Goal: Task Accomplishment & Management: Manage account settings

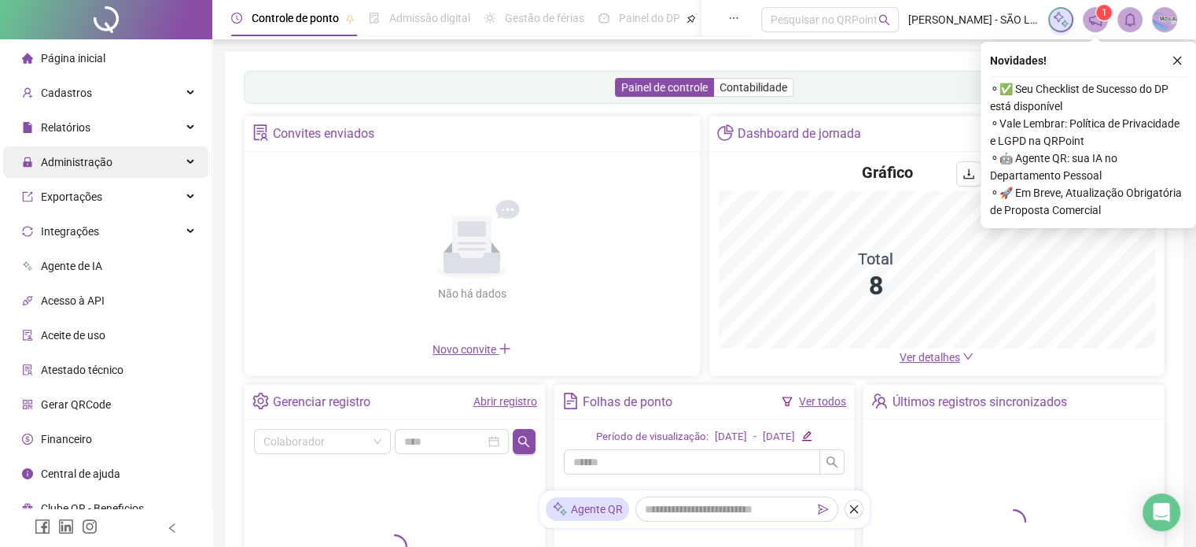
click at [75, 163] on span "Administração" at bounding box center [77, 162] width 72 height 13
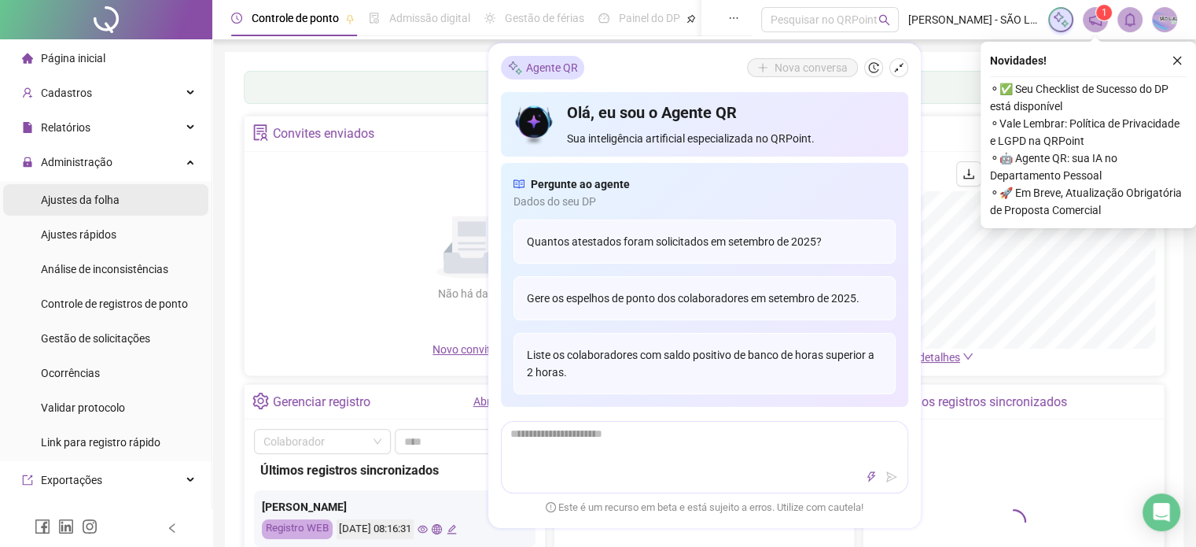
click at [88, 208] on div "Ajustes da folha" at bounding box center [80, 199] width 79 height 31
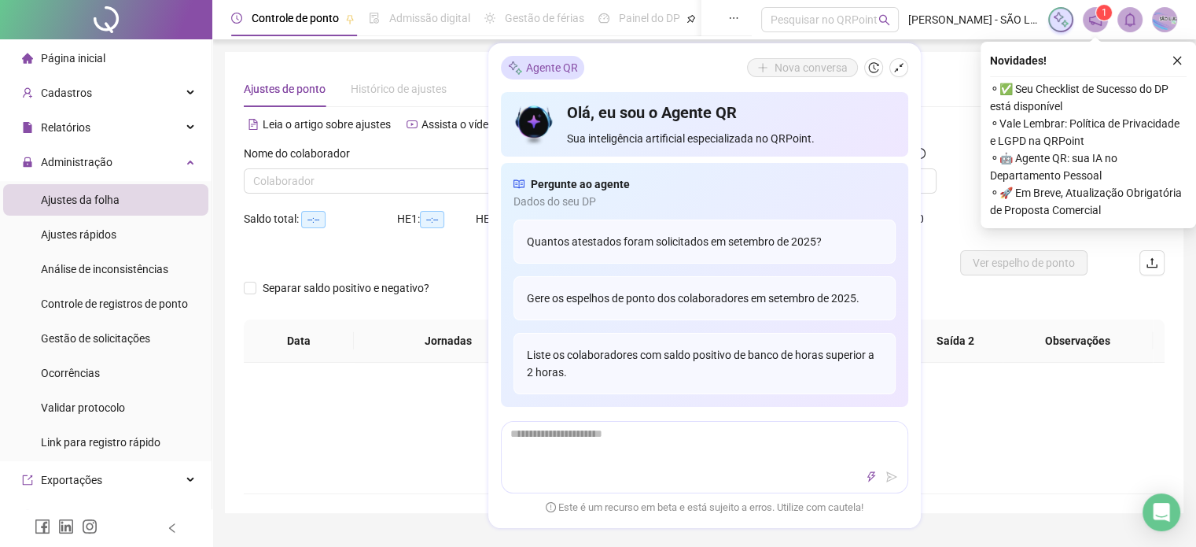
type input "**********"
click at [953, 415] on div "Não há dados" at bounding box center [704, 415] width 883 height 31
click at [900, 62] on icon "shrink" at bounding box center [899, 67] width 11 height 11
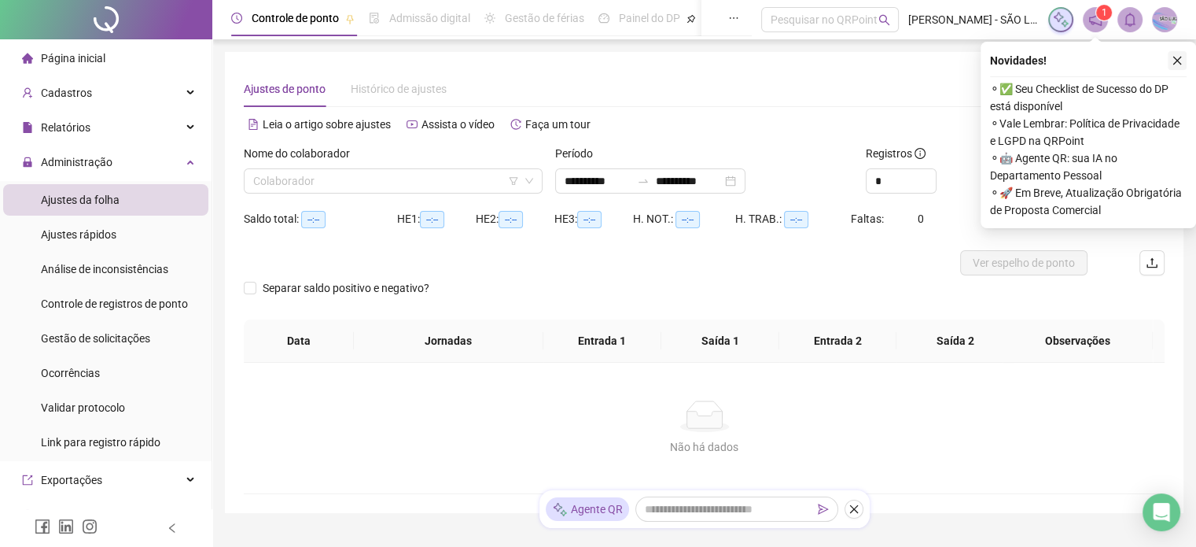
click at [1176, 59] on icon "close" at bounding box center [1178, 61] width 9 height 9
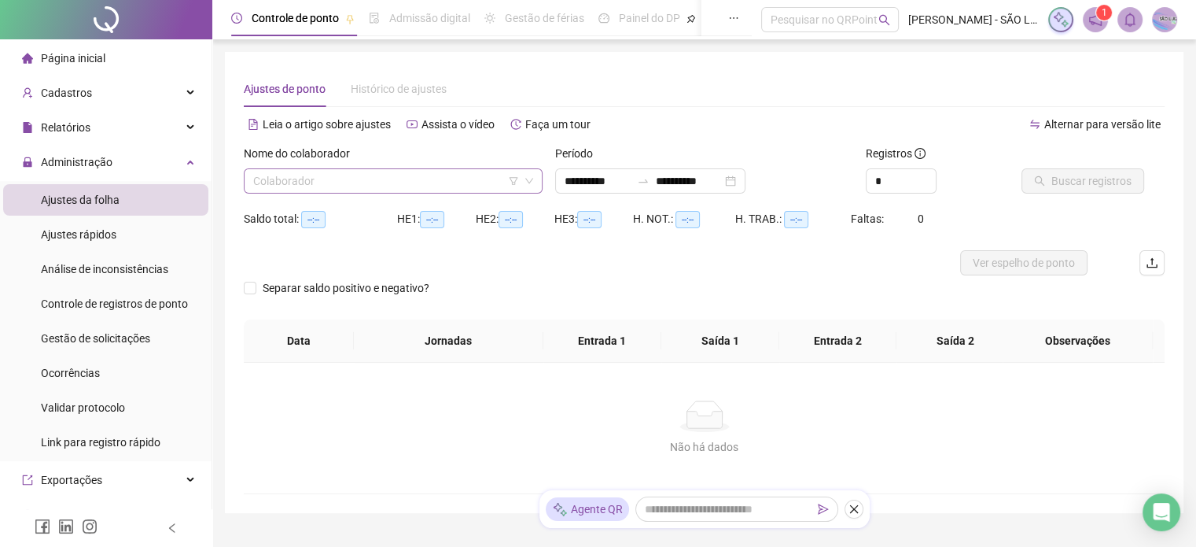
click at [464, 178] on input "search" at bounding box center [386, 181] width 266 height 24
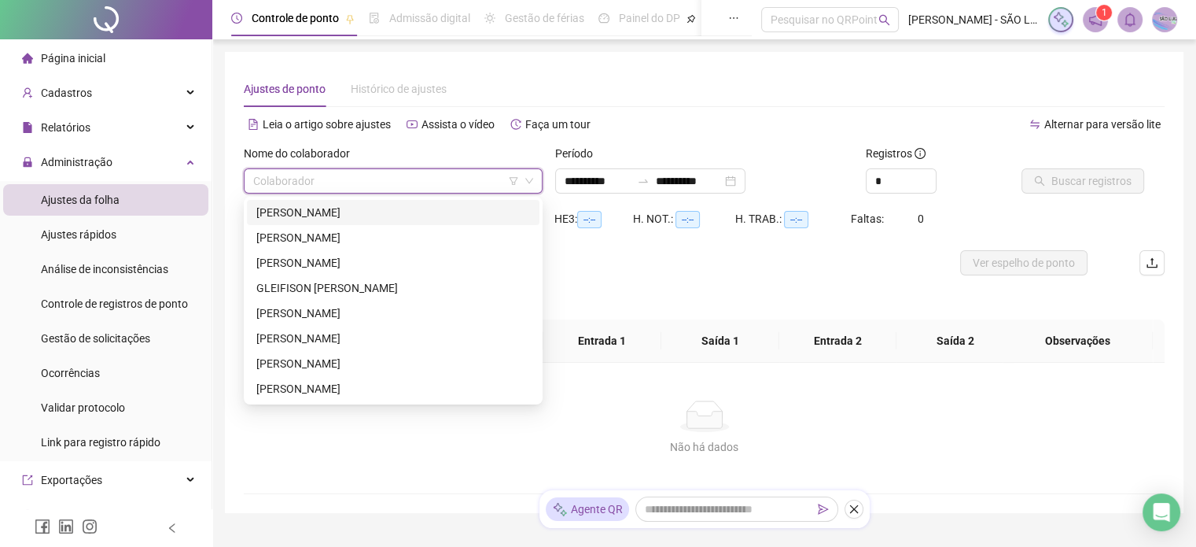
click at [345, 216] on div "[PERSON_NAME]" at bounding box center [393, 212] width 274 height 17
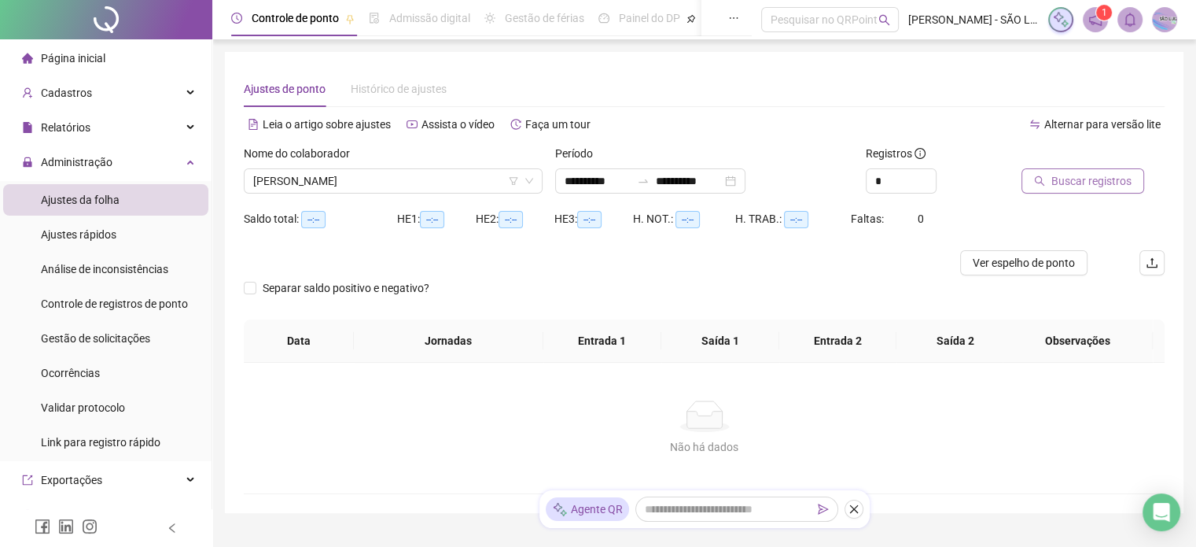
click at [1086, 182] on span "Buscar registros" at bounding box center [1092, 180] width 80 height 17
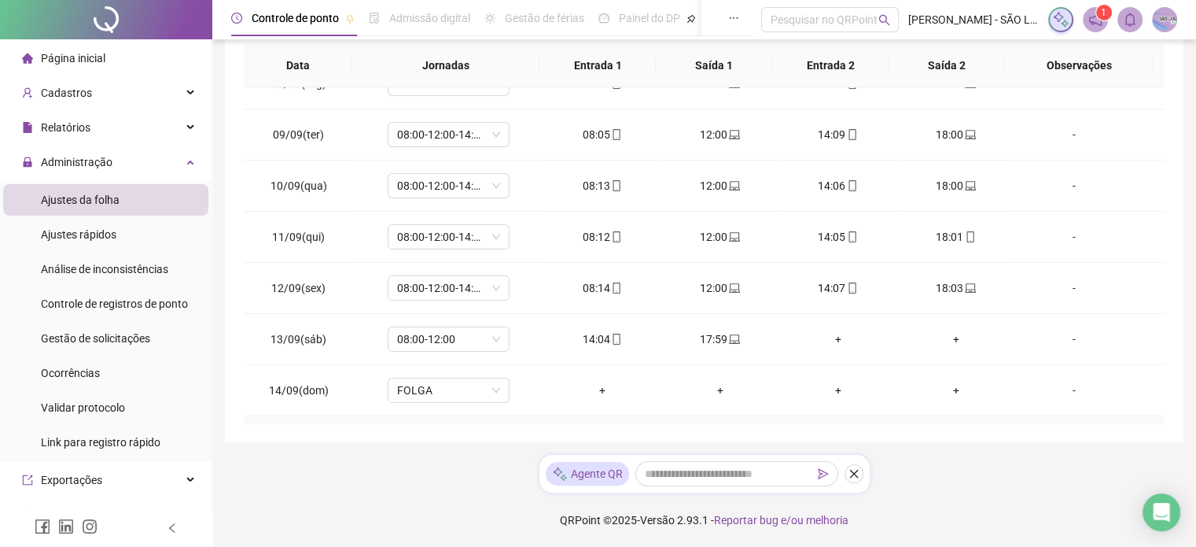
scroll to position [479, 0]
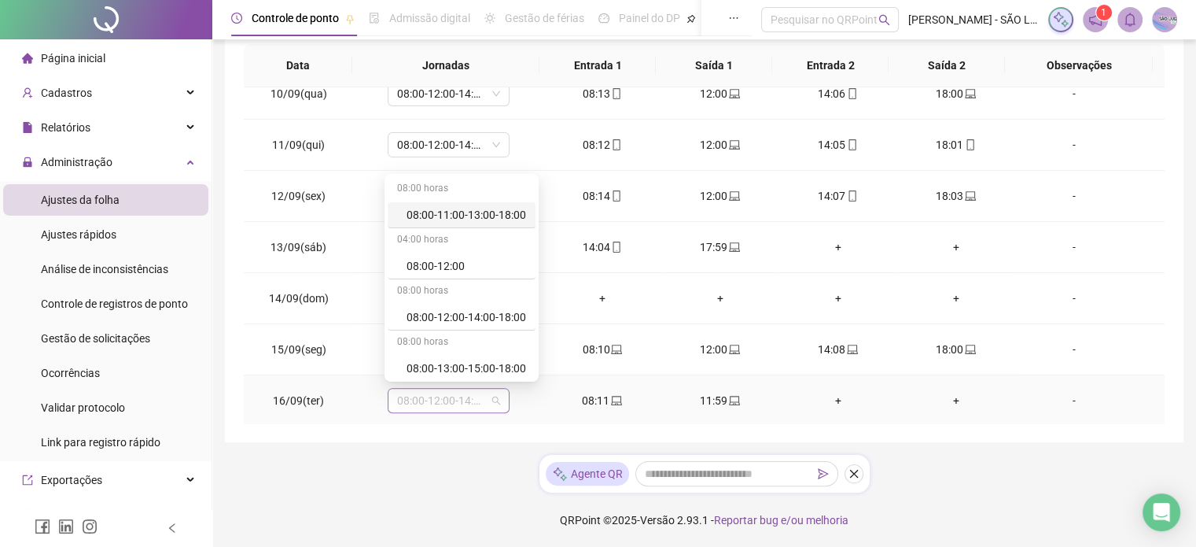
click at [496, 393] on span "08:00-12:00-14:00-18:00" at bounding box center [448, 401] width 103 height 24
click at [450, 261] on div "08:00-12:00" at bounding box center [467, 265] width 120 height 17
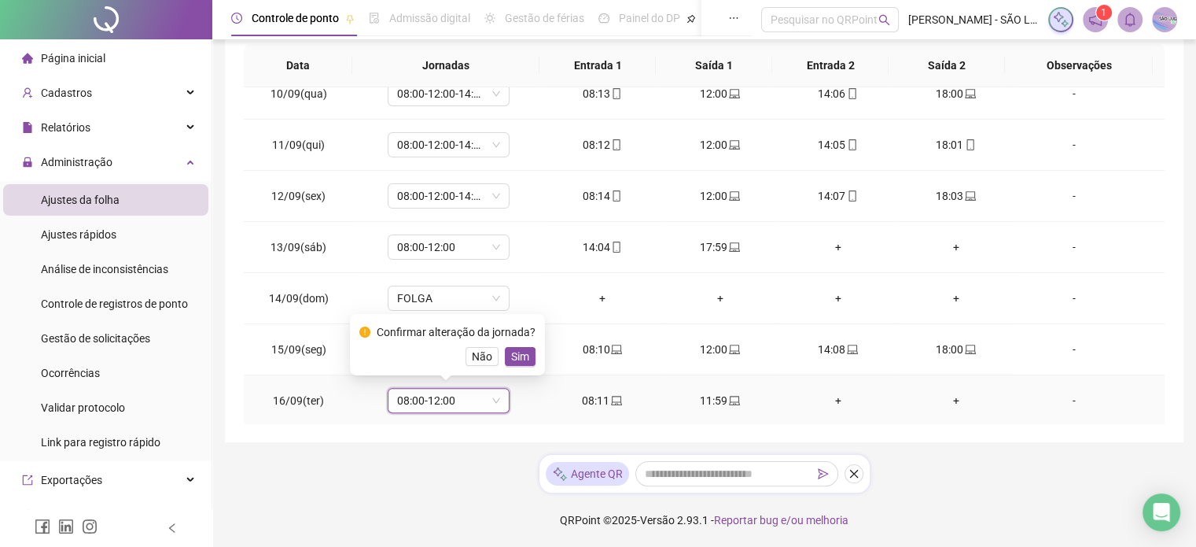
click at [517, 353] on span "Sim" at bounding box center [520, 356] width 18 height 17
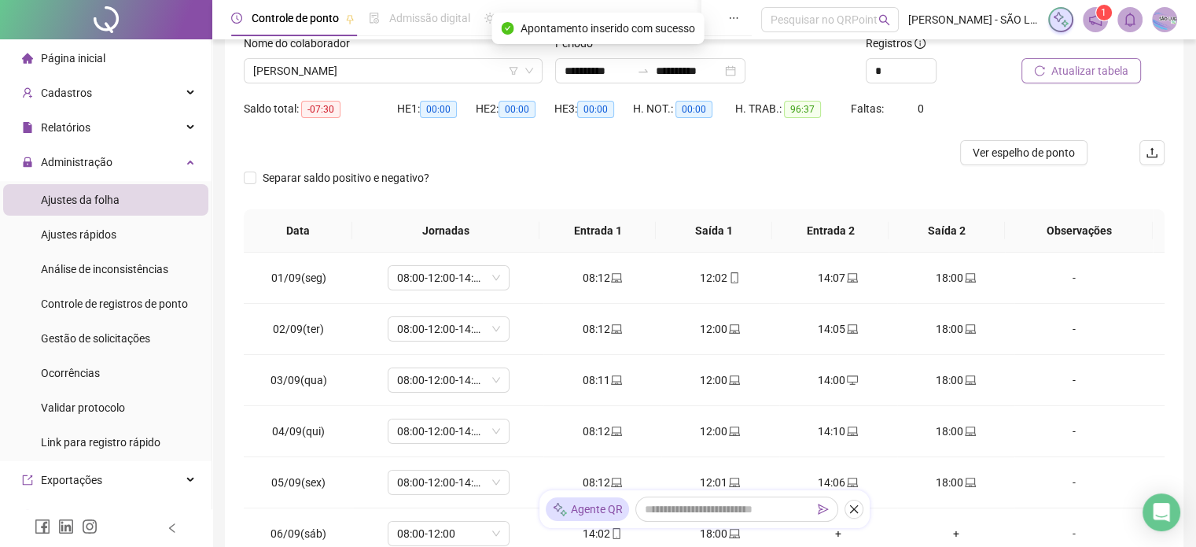
scroll to position [0, 0]
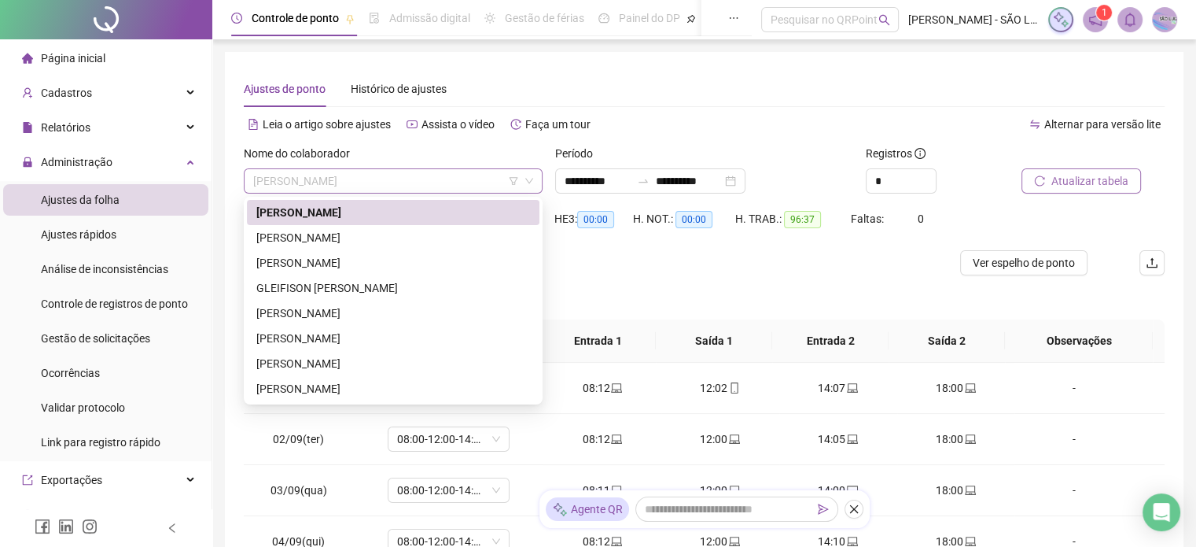
click at [444, 175] on span "[PERSON_NAME]" at bounding box center [393, 181] width 280 height 24
click at [367, 238] on div "[PERSON_NAME]" at bounding box center [393, 237] width 274 height 17
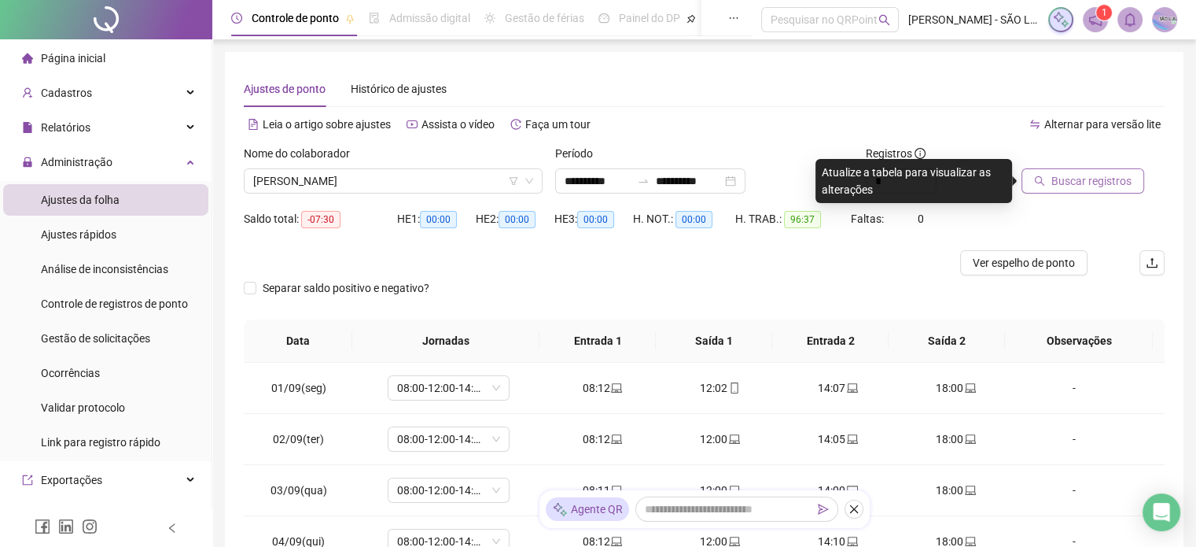
click at [1089, 175] on span "Buscar registros" at bounding box center [1092, 180] width 80 height 17
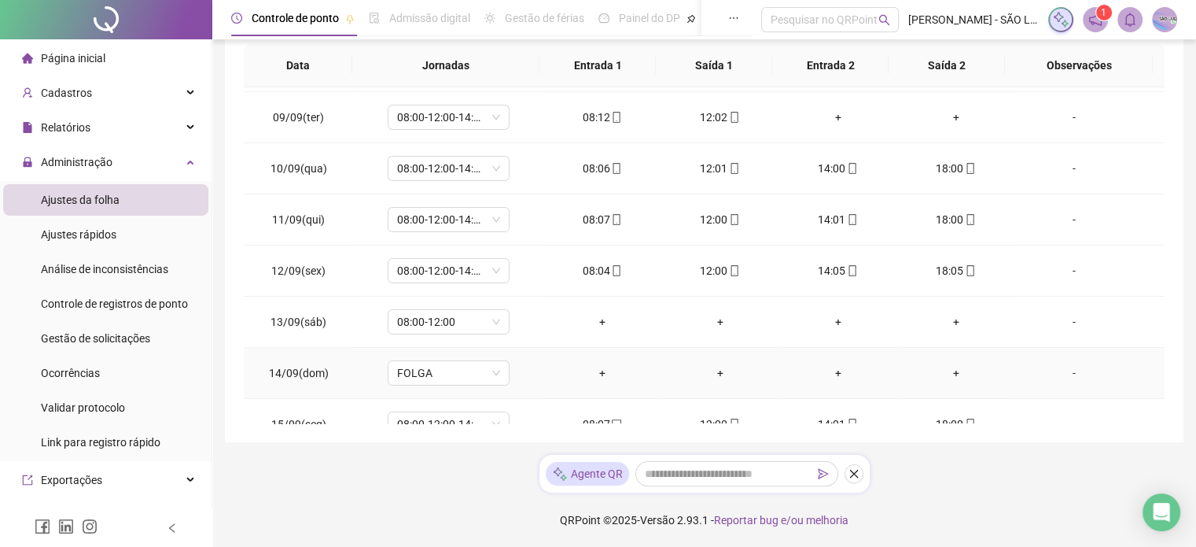
scroll to position [479, 0]
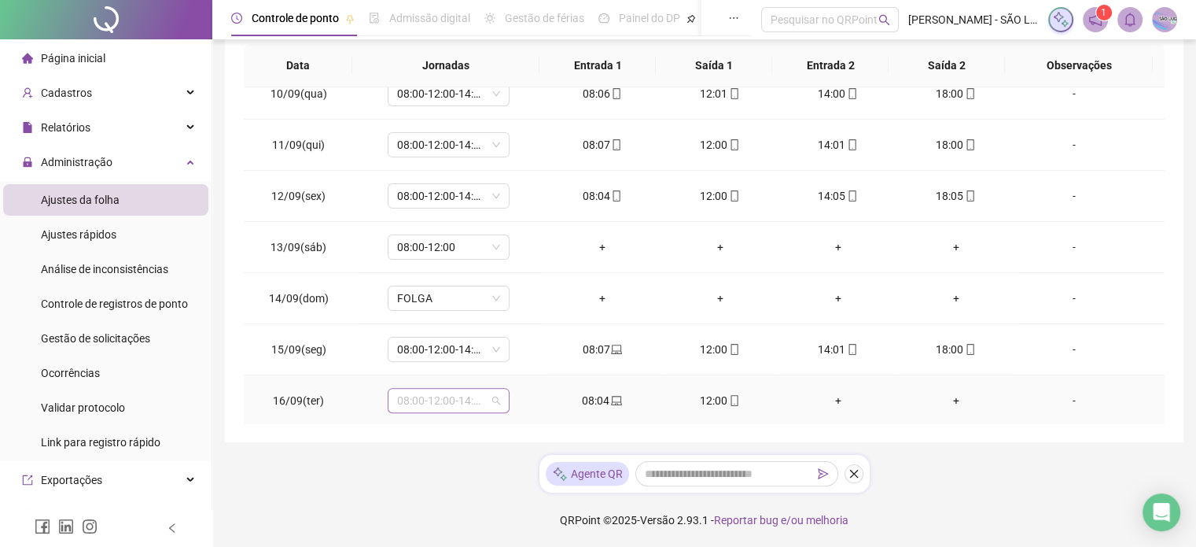
click at [495, 396] on span "08:00-12:00-14:00-18:00" at bounding box center [448, 401] width 103 height 24
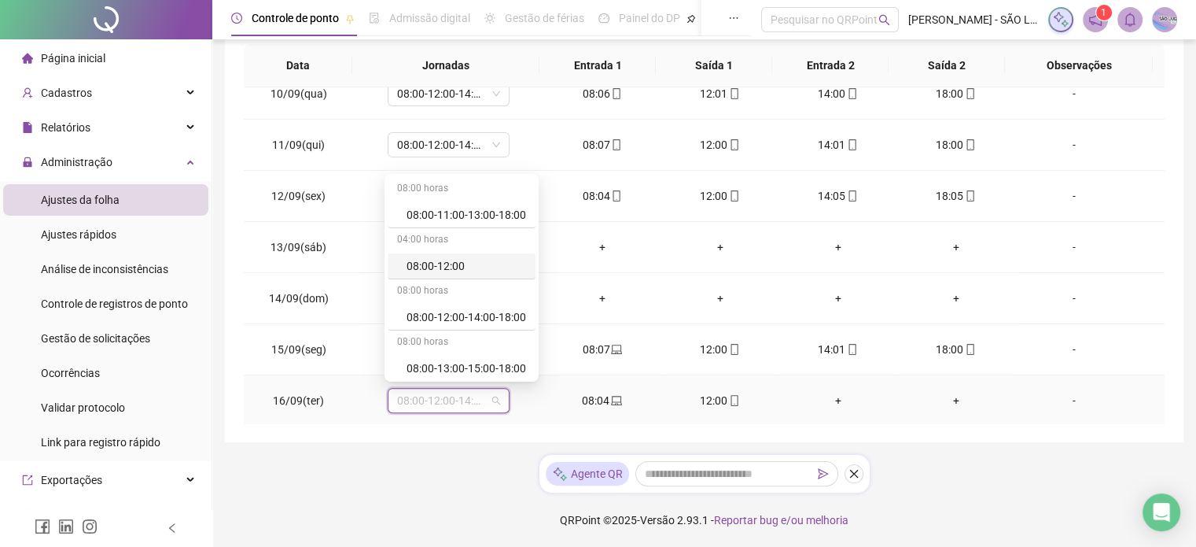
click at [430, 263] on div "08:00-12:00" at bounding box center [467, 265] width 120 height 17
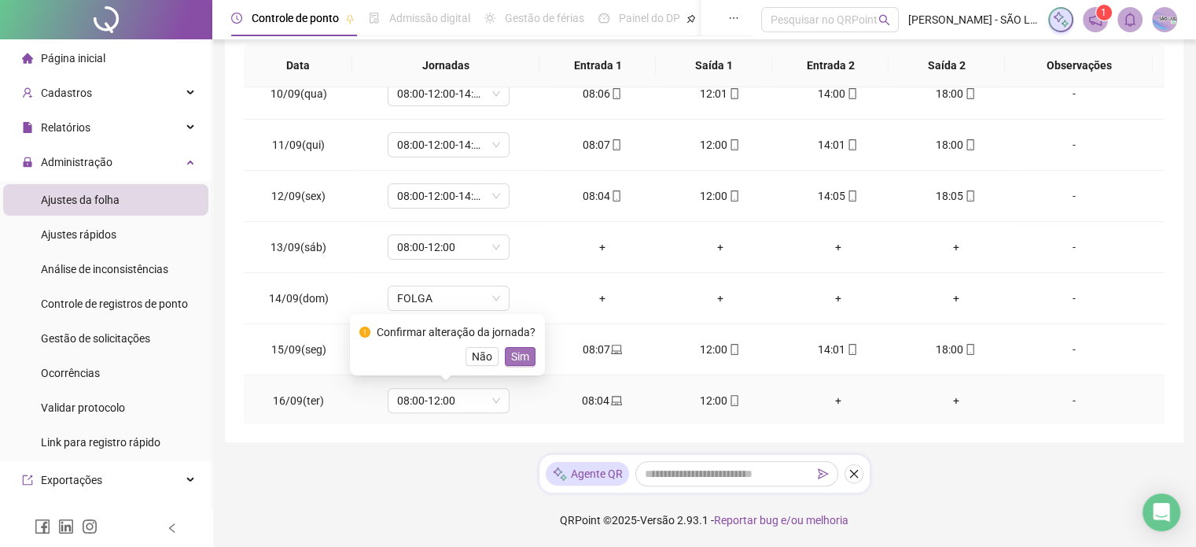
click at [518, 348] on span "Sim" at bounding box center [520, 356] width 18 height 17
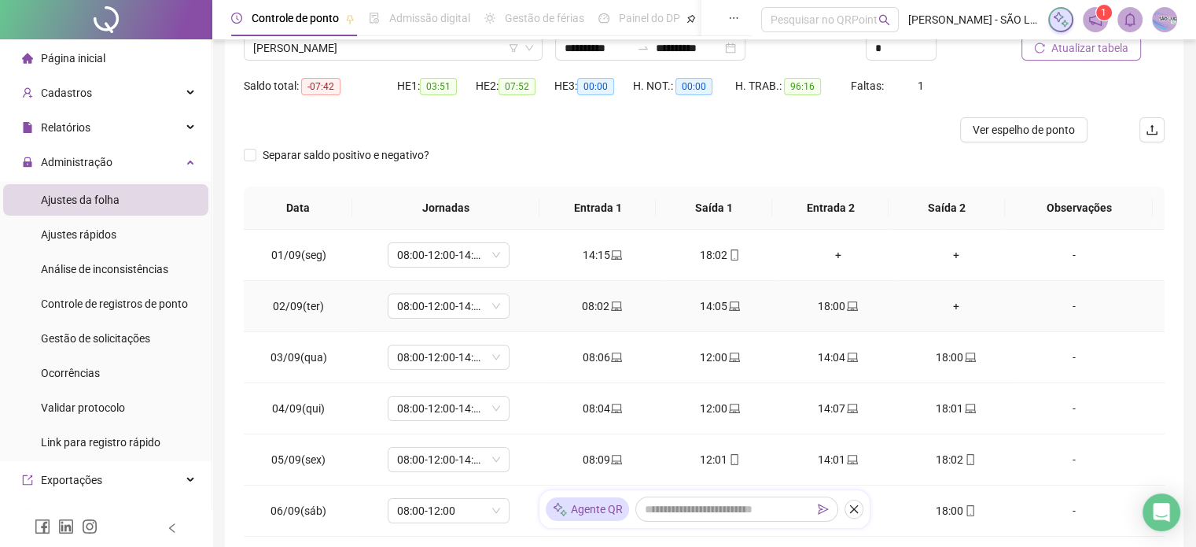
scroll to position [0, 0]
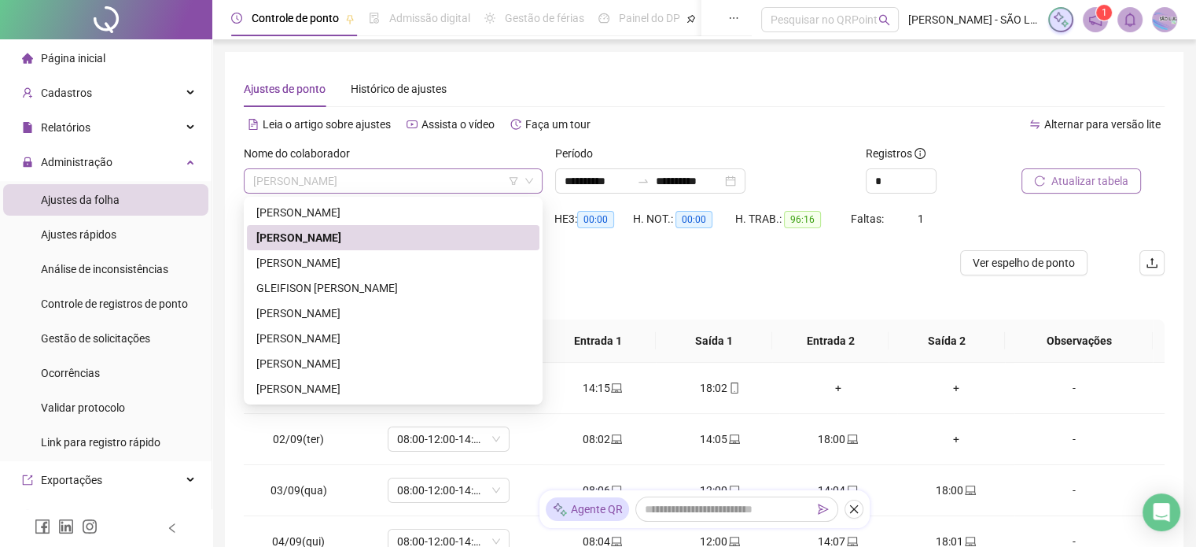
click at [444, 179] on span "[PERSON_NAME]" at bounding box center [393, 181] width 280 height 24
click at [374, 264] on div "[PERSON_NAME]" at bounding box center [393, 262] width 274 height 17
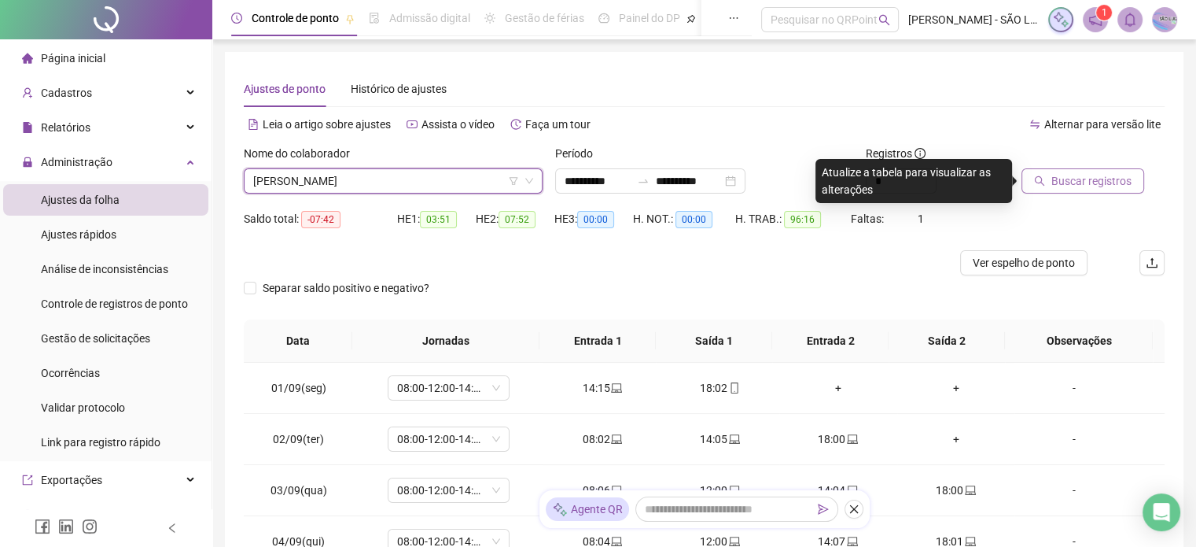
click at [1063, 188] on span "Buscar registros" at bounding box center [1092, 180] width 80 height 17
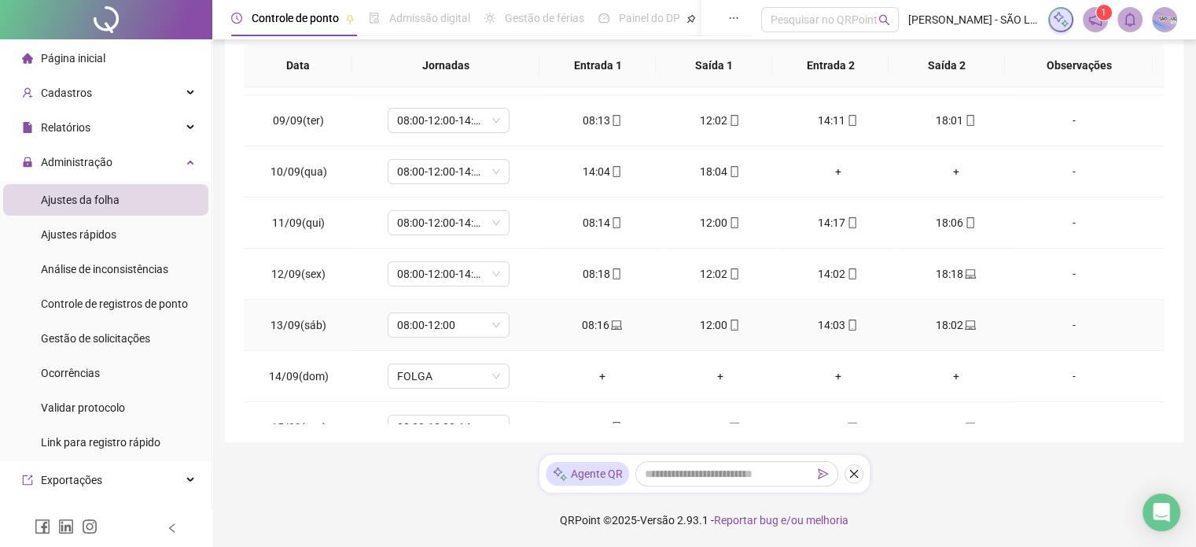
scroll to position [479, 0]
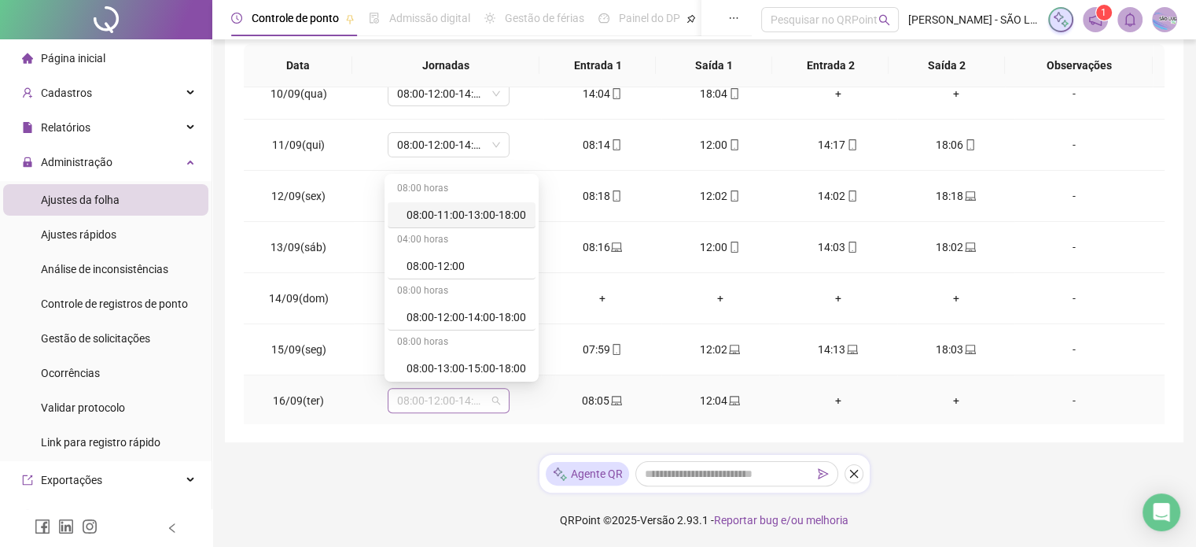
click at [493, 395] on span "08:00-12:00-14:00-18:00" at bounding box center [448, 401] width 103 height 24
click at [445, 266] on div "08:00-12:00" at bounding box center [467, 265] width 120 height 17
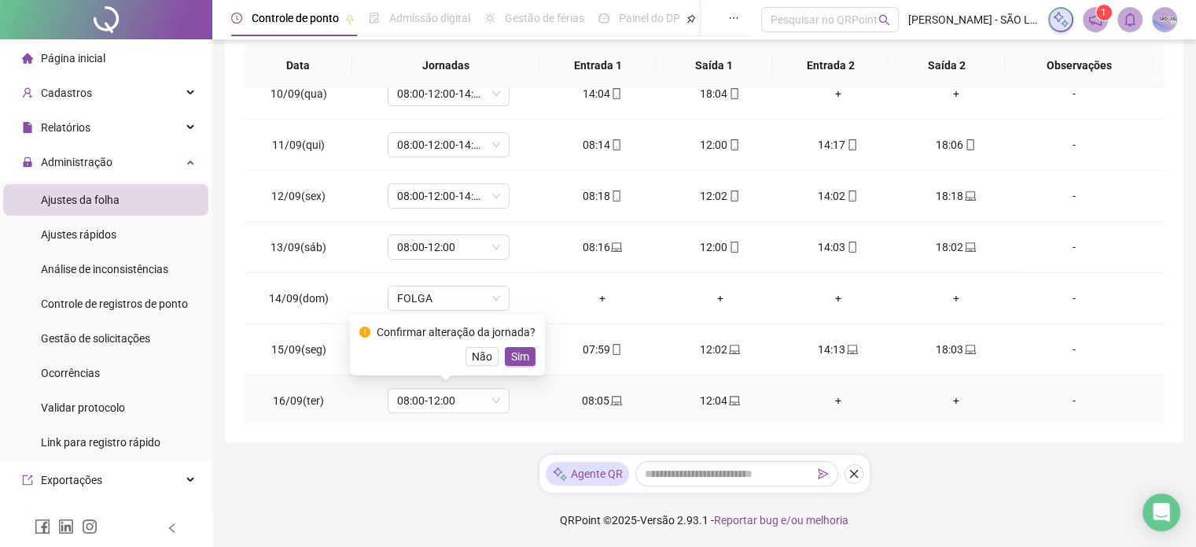
click at [515, 356] on span "Sim" at bounding box center [520, 356] width 18 height 17
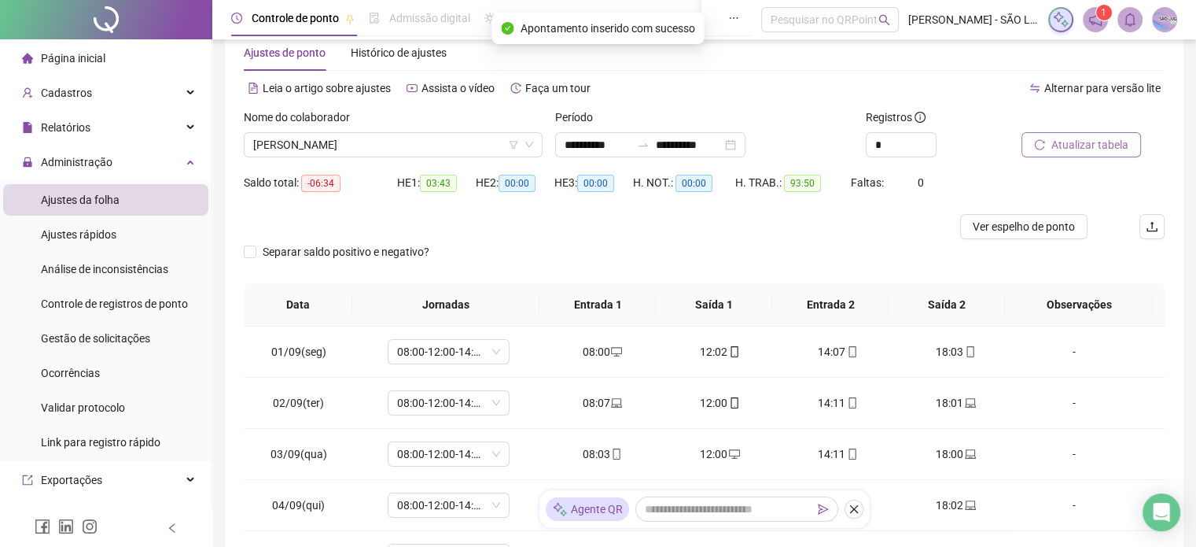
scroll to position [0, 0]
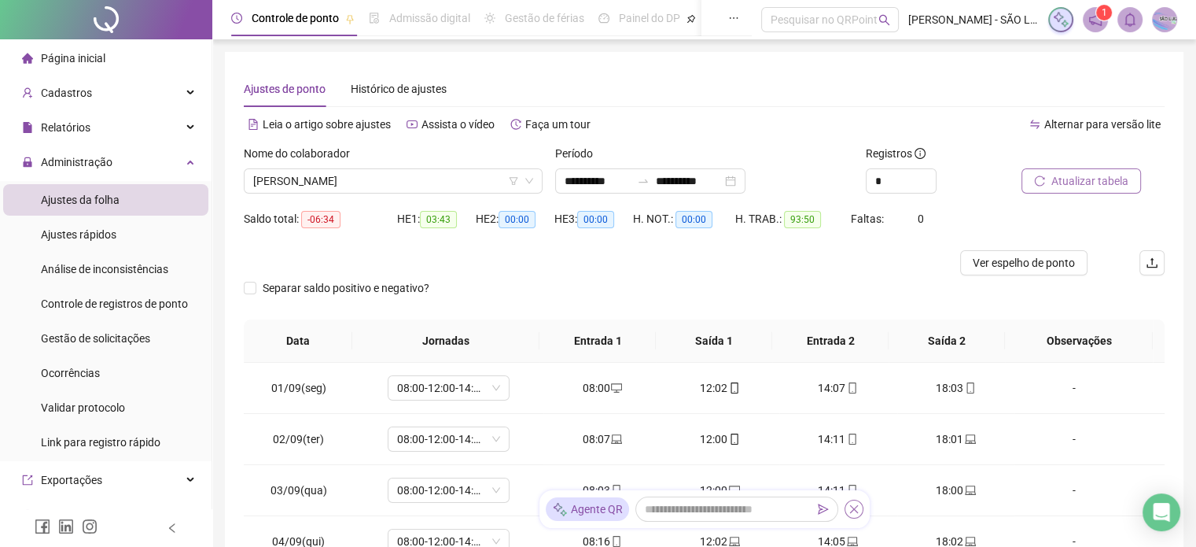
click at [854, 506] on icon "close" at bounding box center [854, 508] width 11 height 11
click at [477, 181] on span "[PERSON_NAME]" at bounding box center [393, 181] width 280 height 24
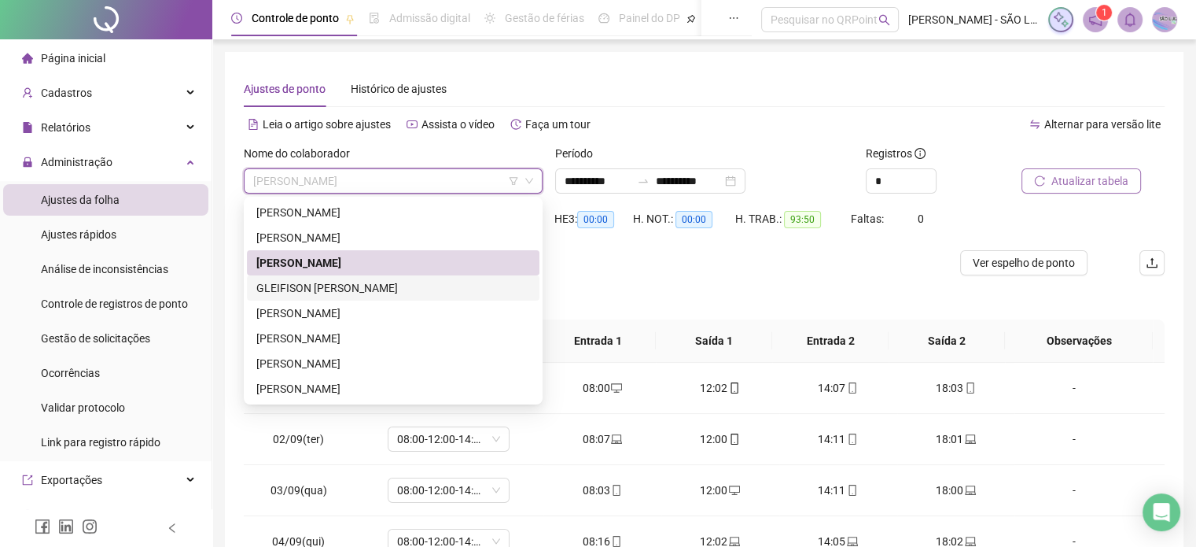
click at [349, 283] on div "GLEIFISON [PERSON_NAME]" at bounding box center [393, 287] width 274 height 17
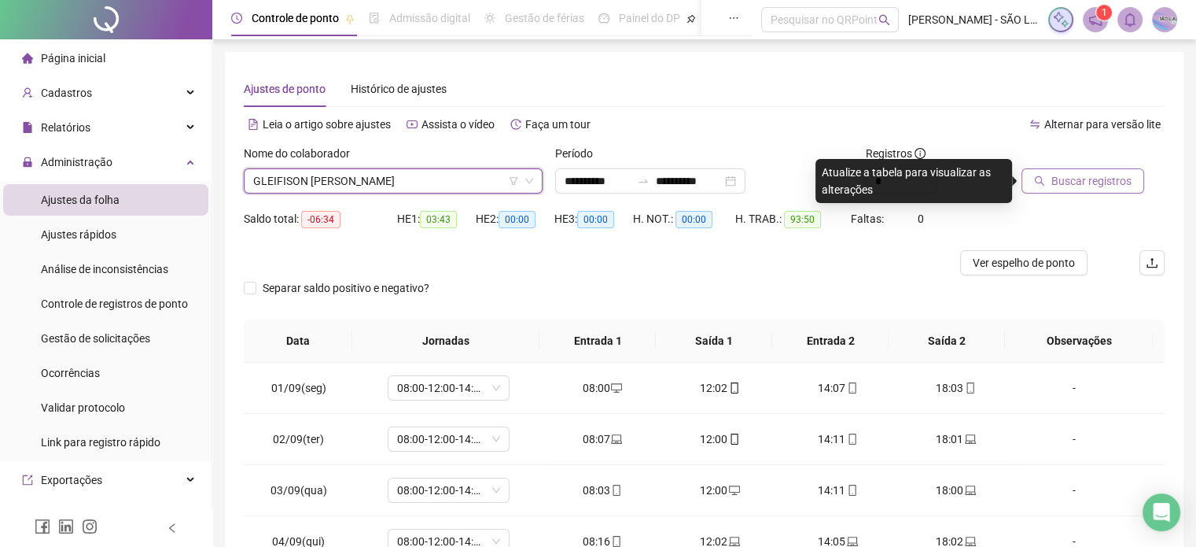
click at [1066, 185] on span "Buscar registros" at bounding box center [1092, 180] width 80 height 17
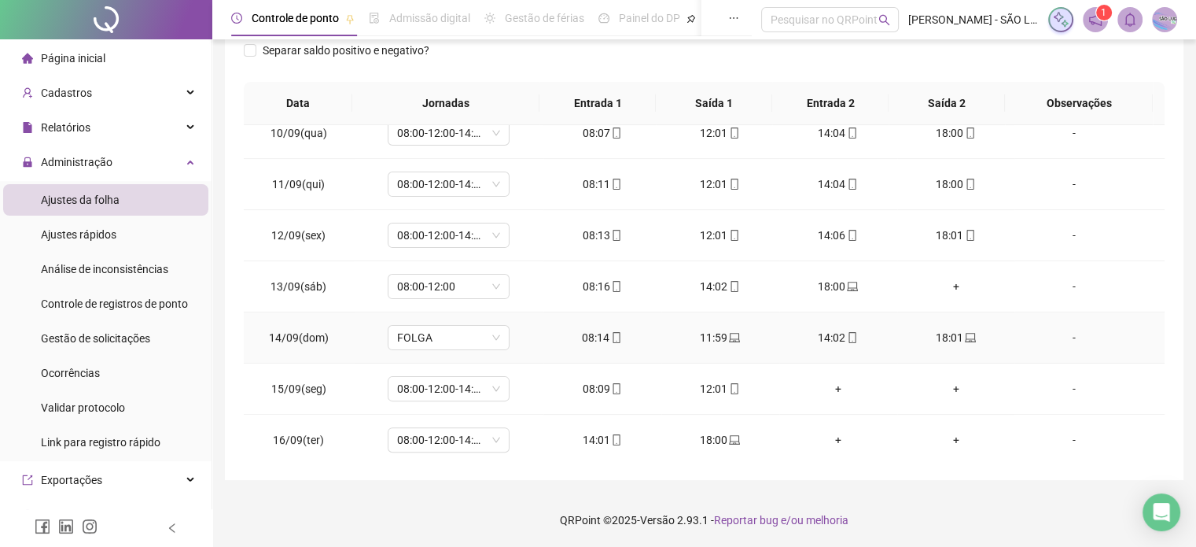
scroll to position [479, 0]
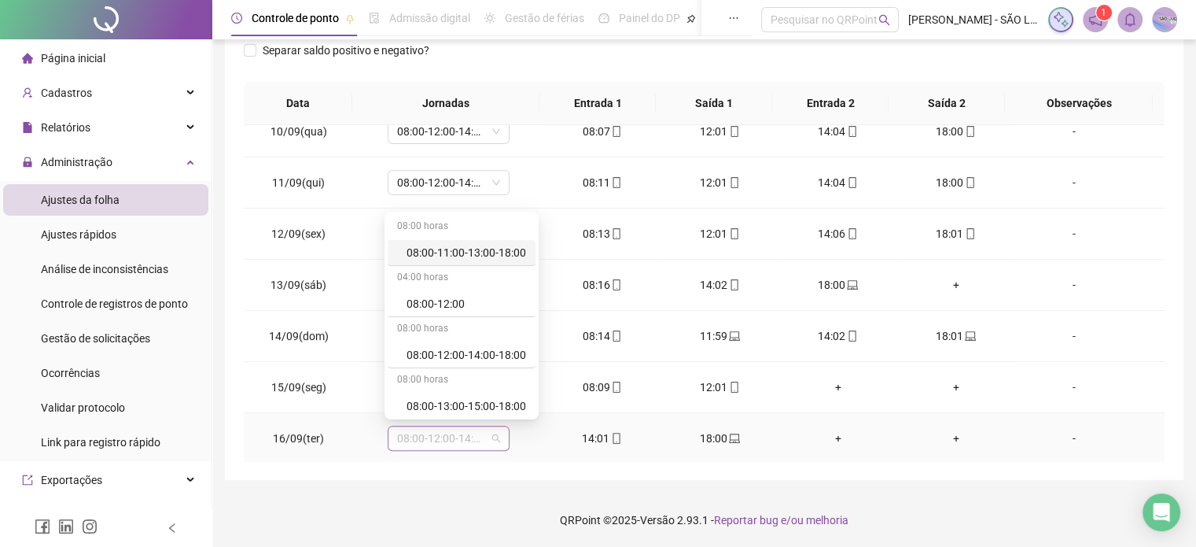
click at [494, 431] on span "08:00-12:00-14:00-18:00" at bounding box center [448, 438] width 103 height 24
click at [447, 305] on div "08:00-12:00" at bounding box center [467, 303] width 120 height 17
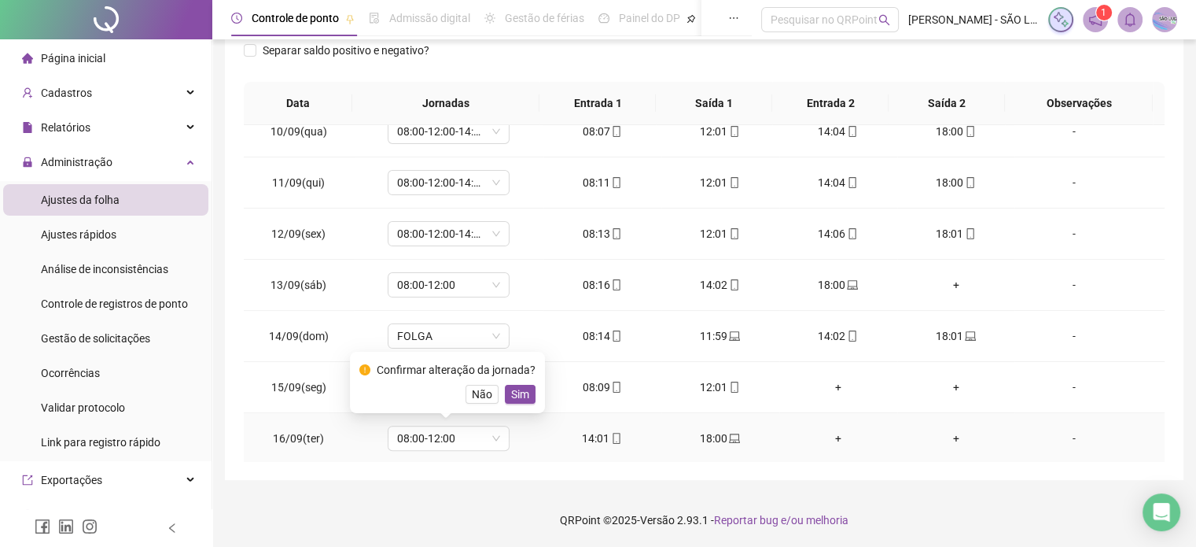
click at [518, 389] on span "Sim" at bounding box center [520, 393] width 18 height 17
click at [496, 433] on span "08:00-12:00" at bounding box center [448, 438] width 103 height 24
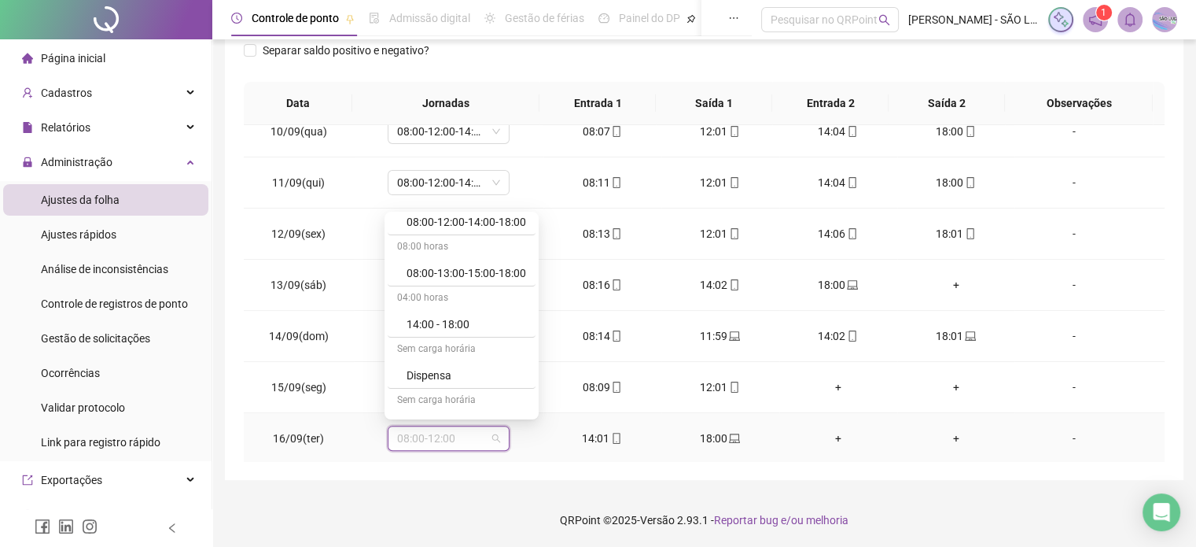
scroll to position [137, 0]
click at [422, 312] on div "14:00 - 18:00" at bounding box center [467, 320] width 120 height 17
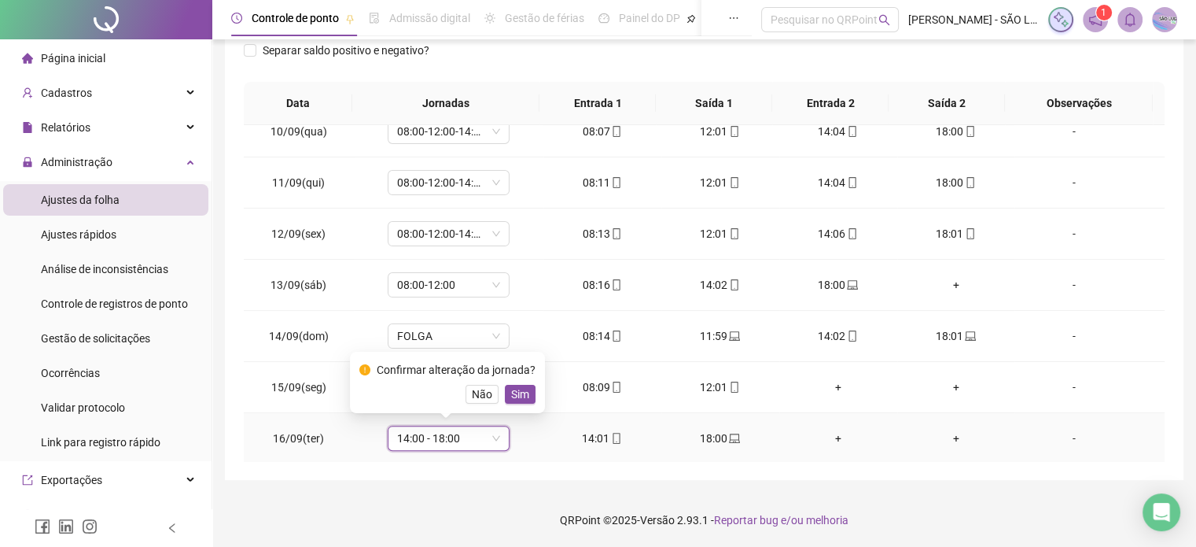
click at [516, 391] on span "Sim" at bounding box center [520, 393] width 18 height 17
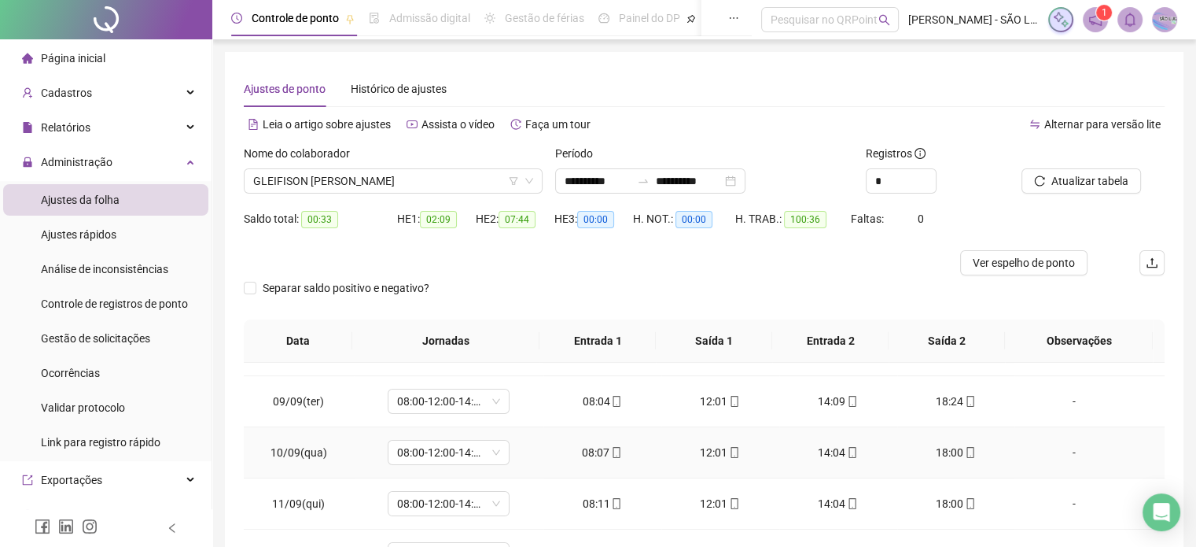
scroll to position [479, 0]
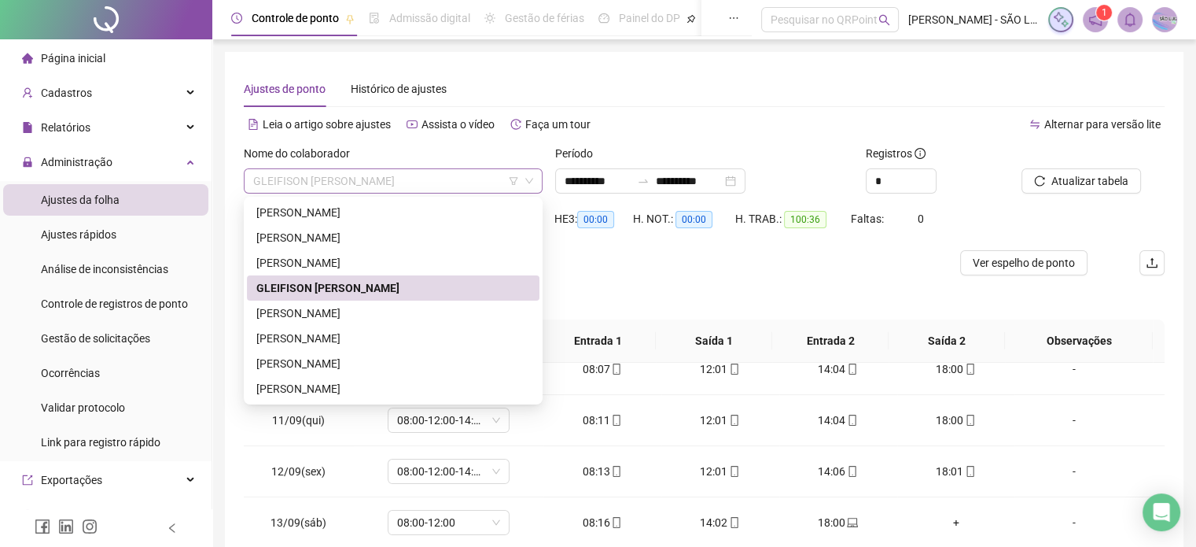
click at [447, 179] on span "GLEIFISON [PERSON_NAME]" at bounding box center [393, 181] width 280 height 24
click at [362, 311] on div "[PERSON_NAME]" at bounding box center [393, 312] width 274 height 17
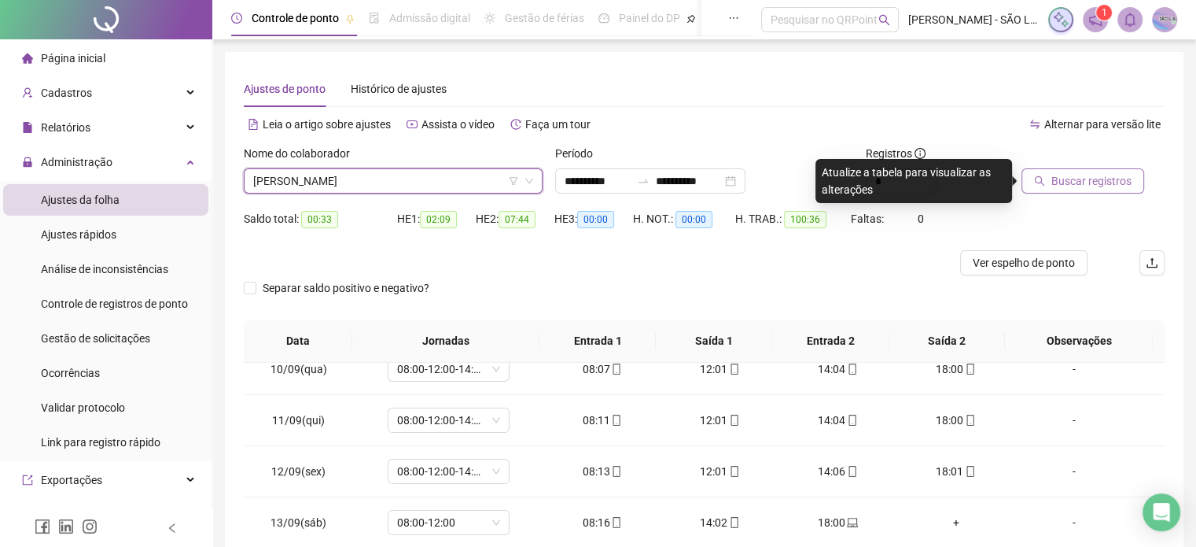
click at [1067, 179] on span "Buscar registros" at bounding box center [1092, 180] width 80 height 17
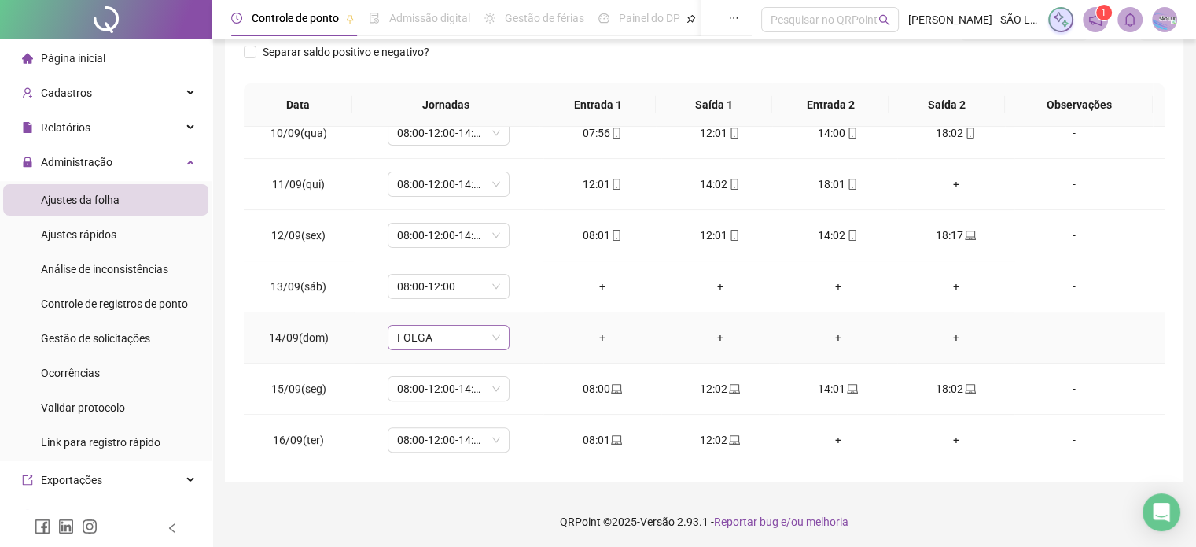
scroll to position [238, 0]
click at [487, 437] on span "08:00-12:00-14:00-18:00" at bounding box center [448, 438] width 103 height 24
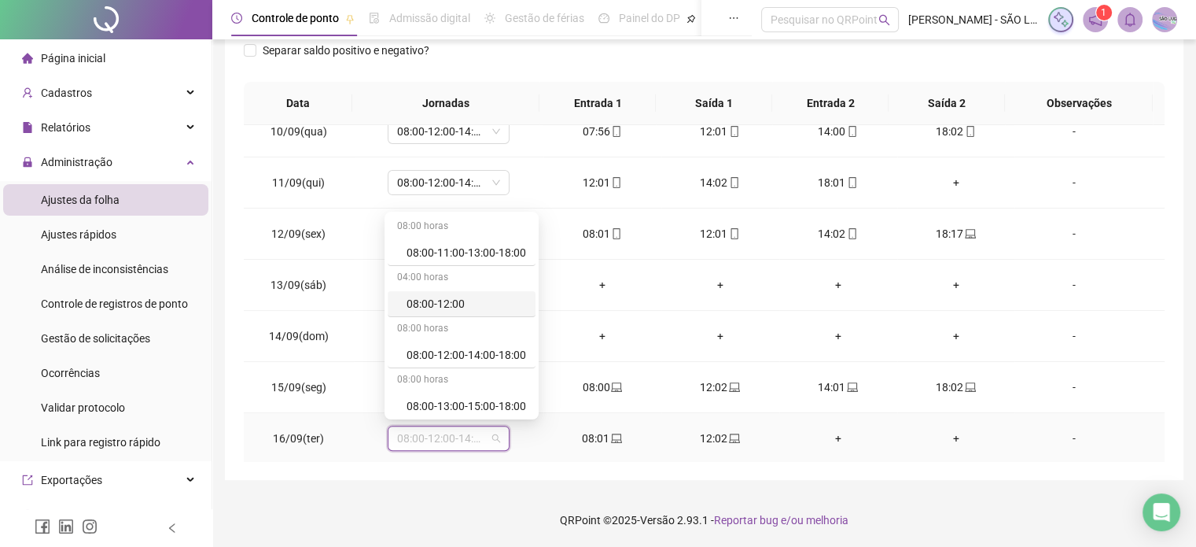
click at [458, 301] on div "08:00-12:00" at bounding box center [467, 303] width 120 height 17
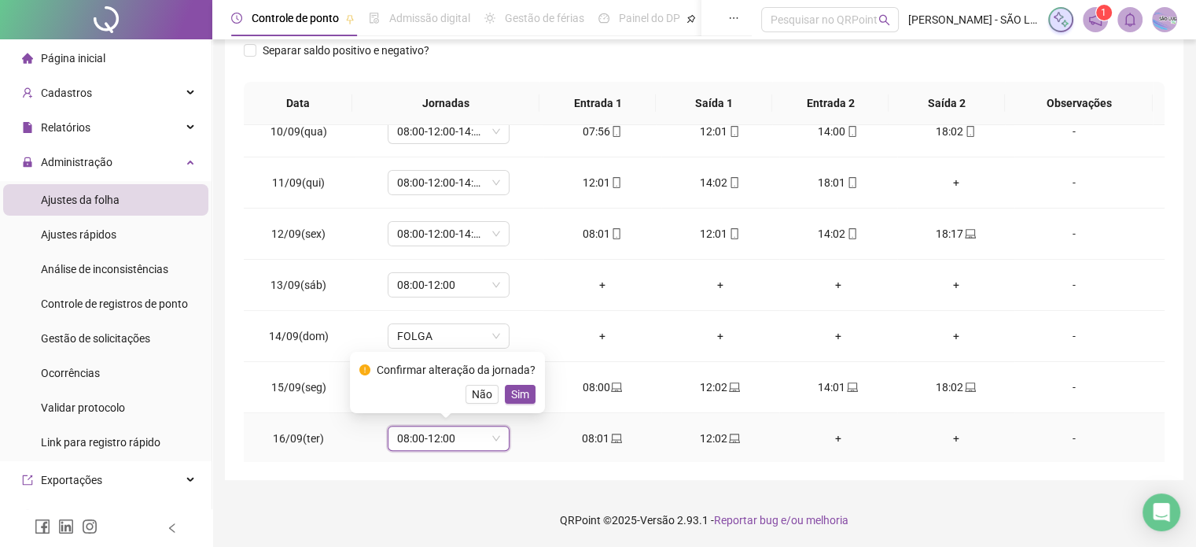
click at [518, 395] on span "Sim" at bounding box center [520, 393] width 18 height 17
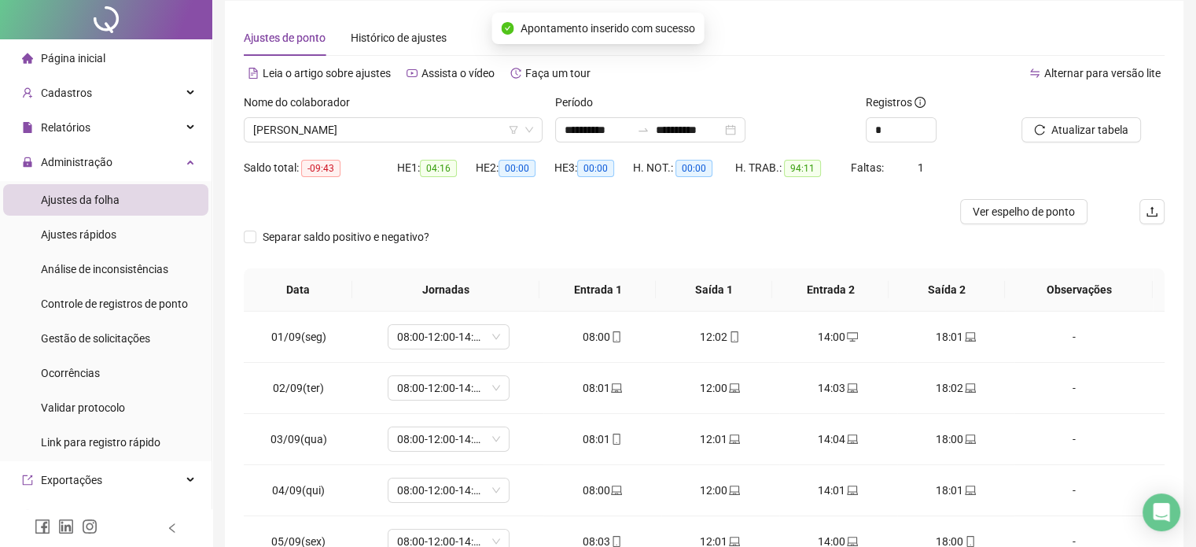
scroll to position [0, 0]
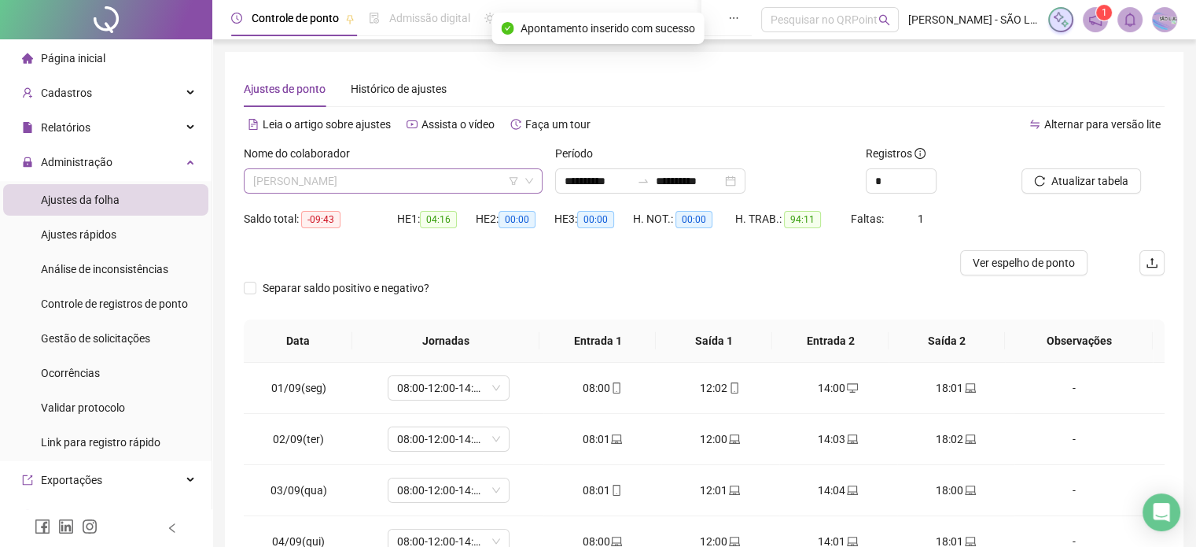
click at [481, 175] on span "[PERSON_NAME]" at bounding box center [393, 181] width 280 height 24
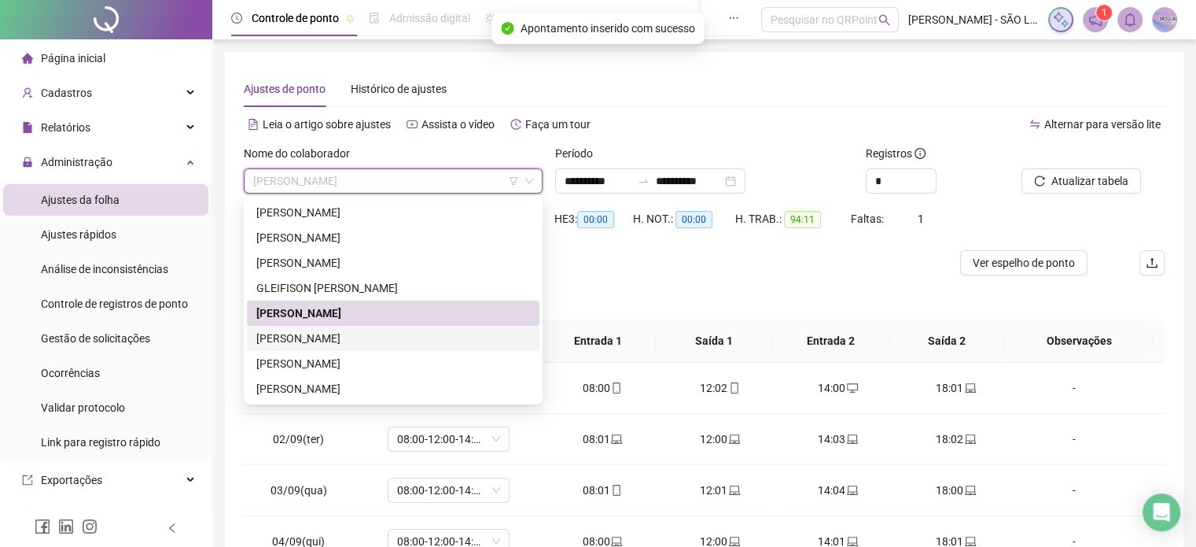
click at [359, 336] on div "[PERSON_NAME]" at bounding box center [393, 338] width 274 height 17
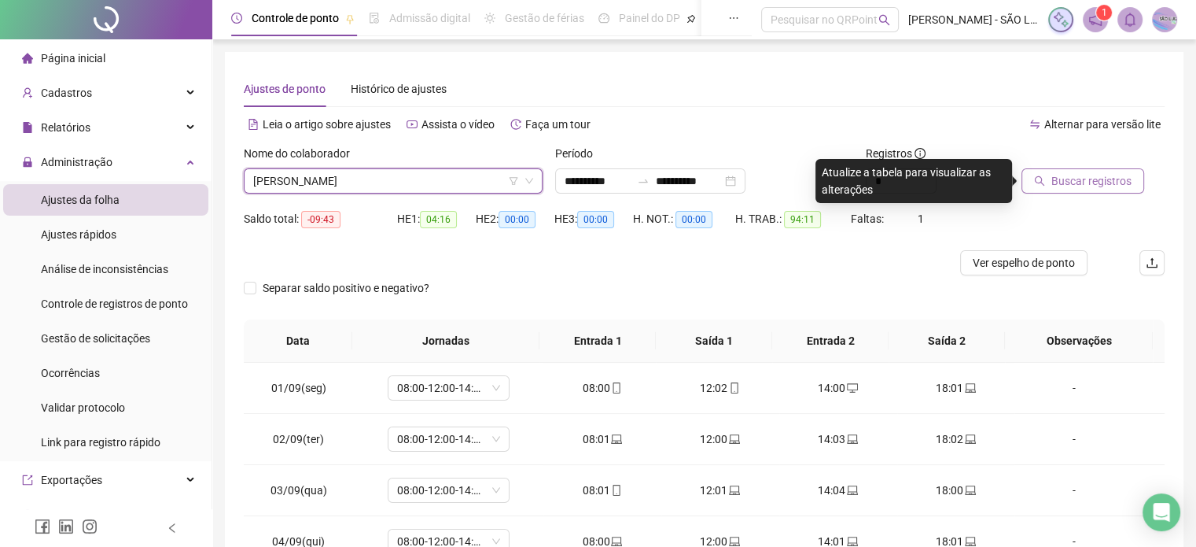
click at [1051, 181] on button "Buscar registros" at bounding box center [1083, 180] width 123 height 25
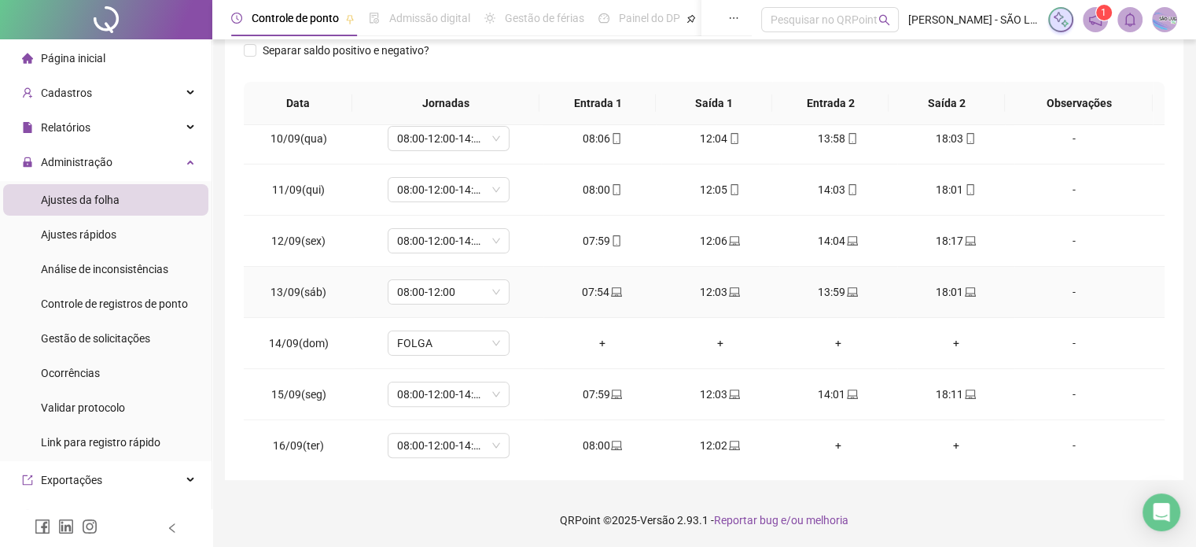
scroll to position [479, 0]
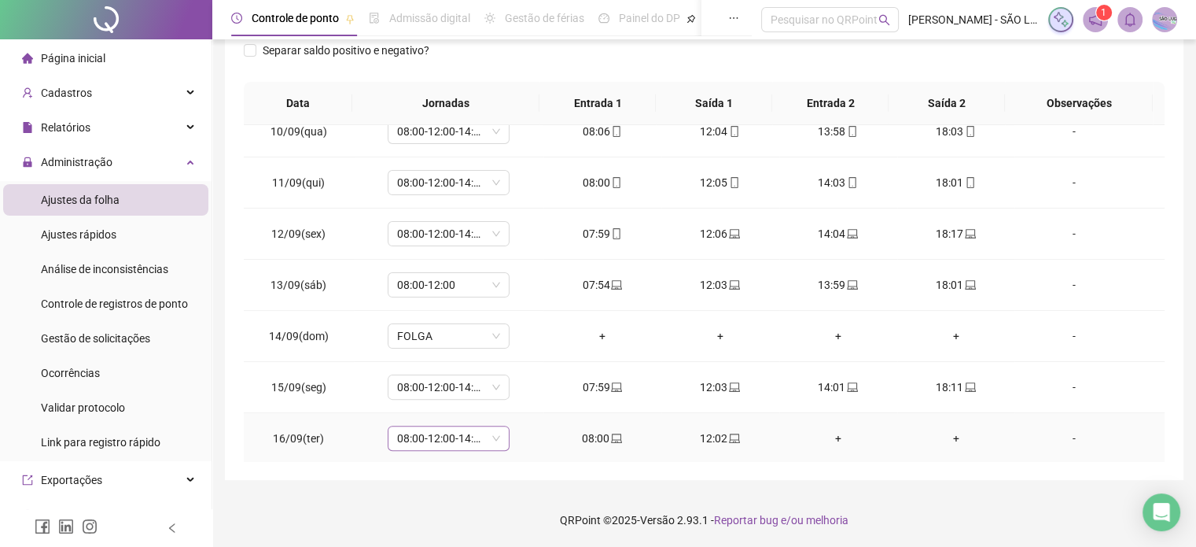
click at [494, 436] on span "08:00-12:00-14:00-18:00" at bounding box center [448, 438] width 103 height 24
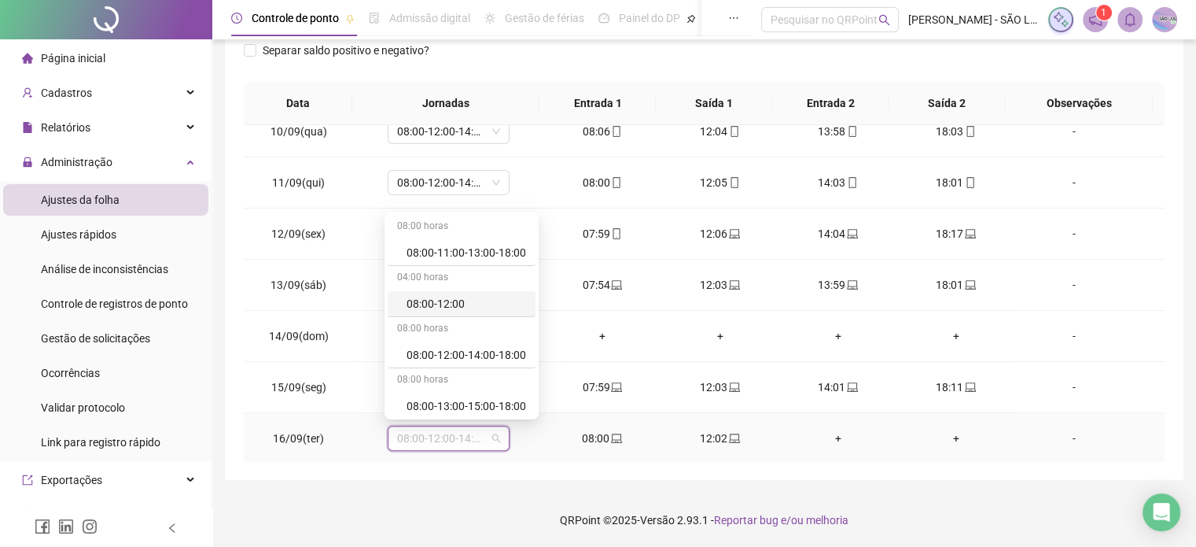
click at [447, 303] on div "08:00-12:00" at bounding box center [467, 303] width 120 height 17
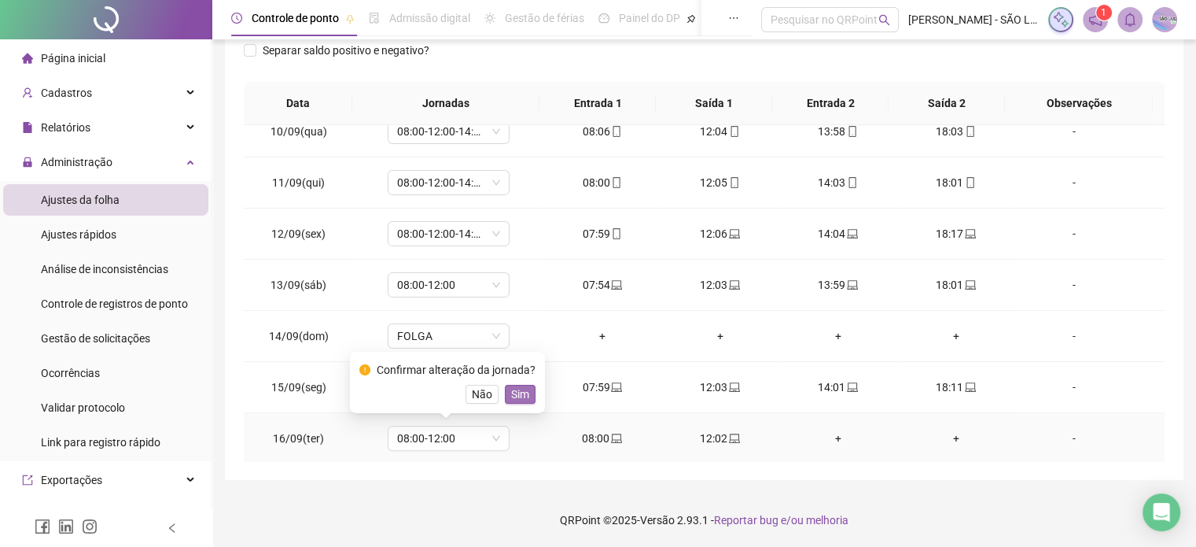
click at [514, 389] on span "Sim" at bounding box center [520, 393] width 18 height 17
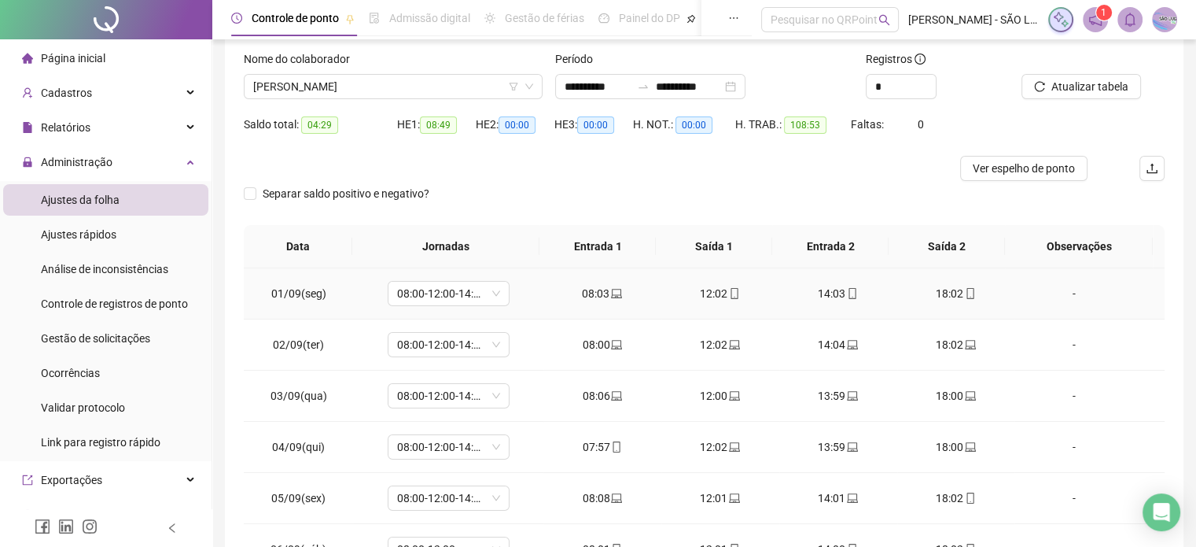
scroll to position [0, 0]
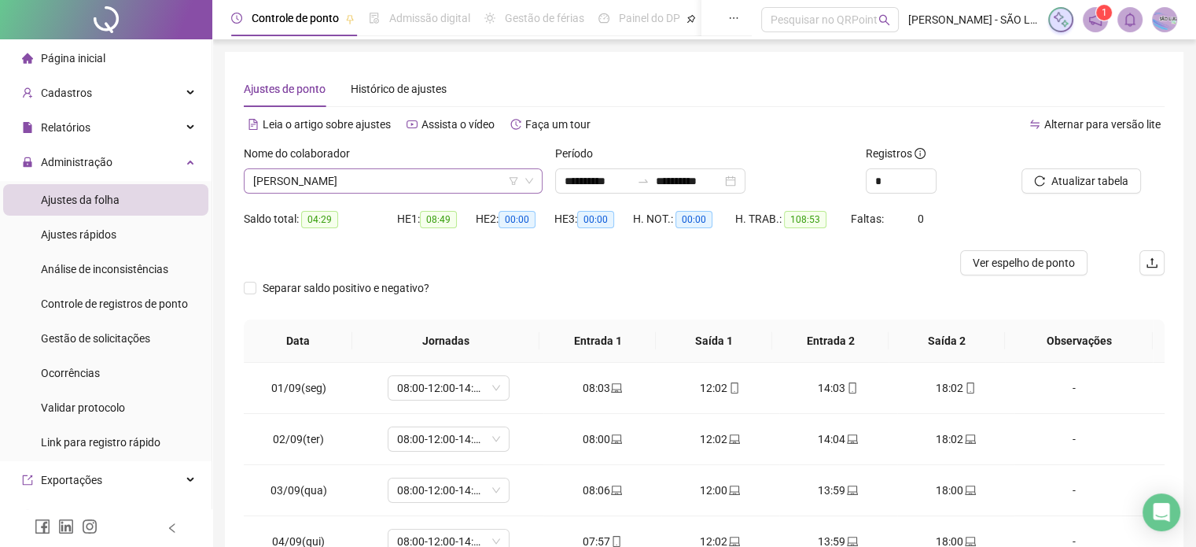
click at [473, 182] on span "[PERSON_NAME]" at bounding box center [393, 181] width 280 height 24
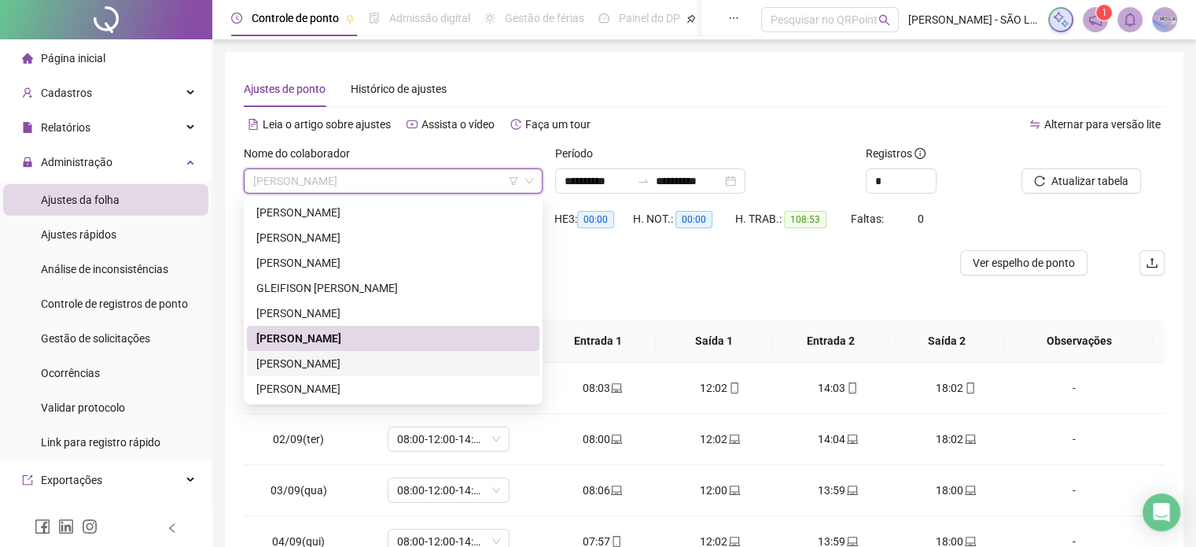
click at [359, 359] on div "[PERSON_NAME]" at bounding box center [393, 363] width 274 height 17
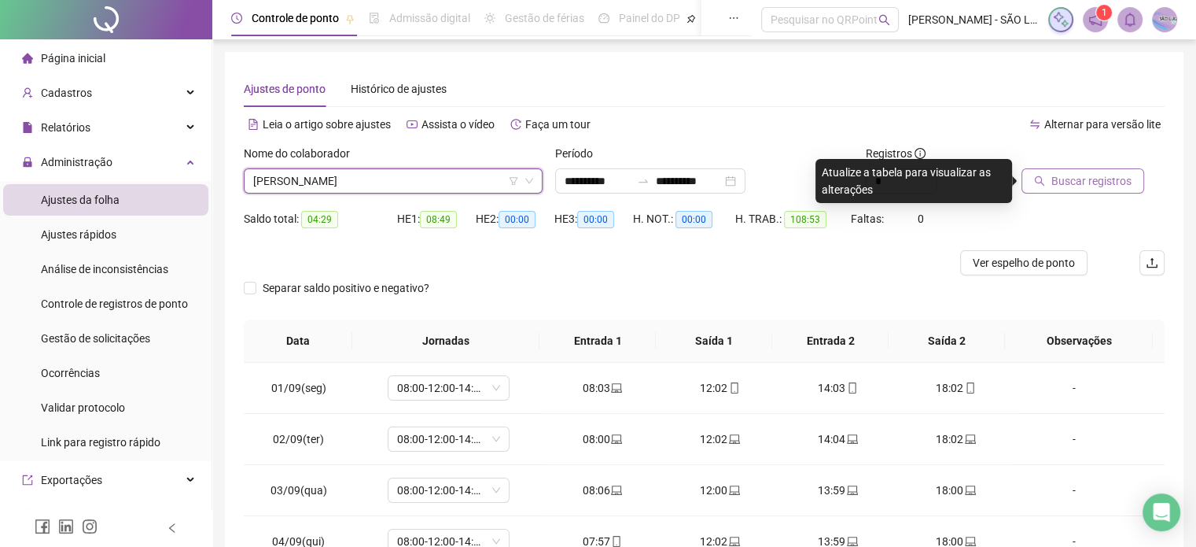
click at [1075, 183] on span "Buscar registros" at bounding box center [1092, 180] width 80 height 17
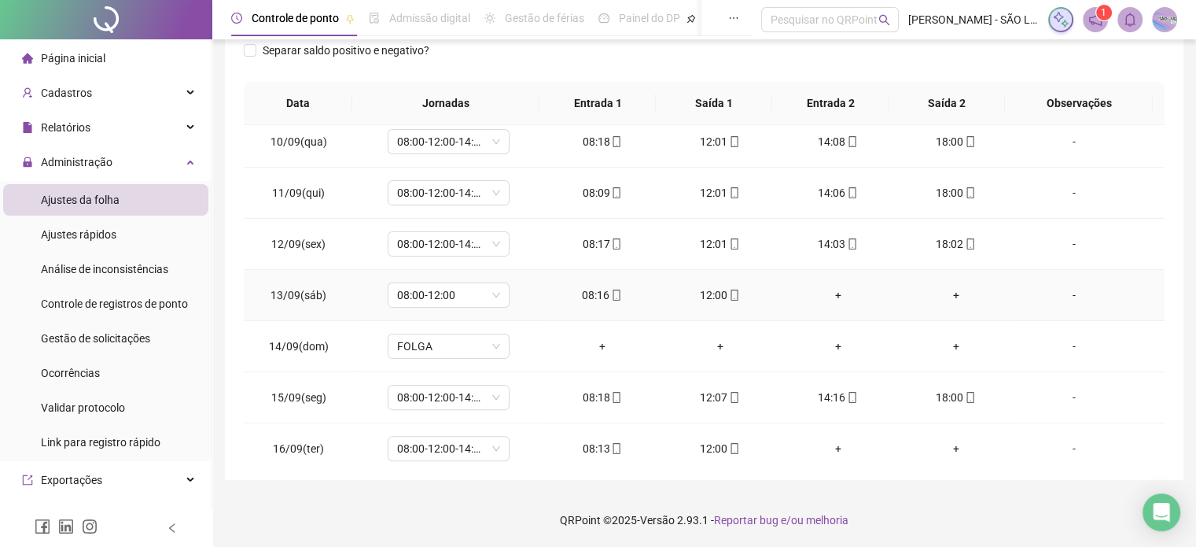
scroll to position [479, 0]
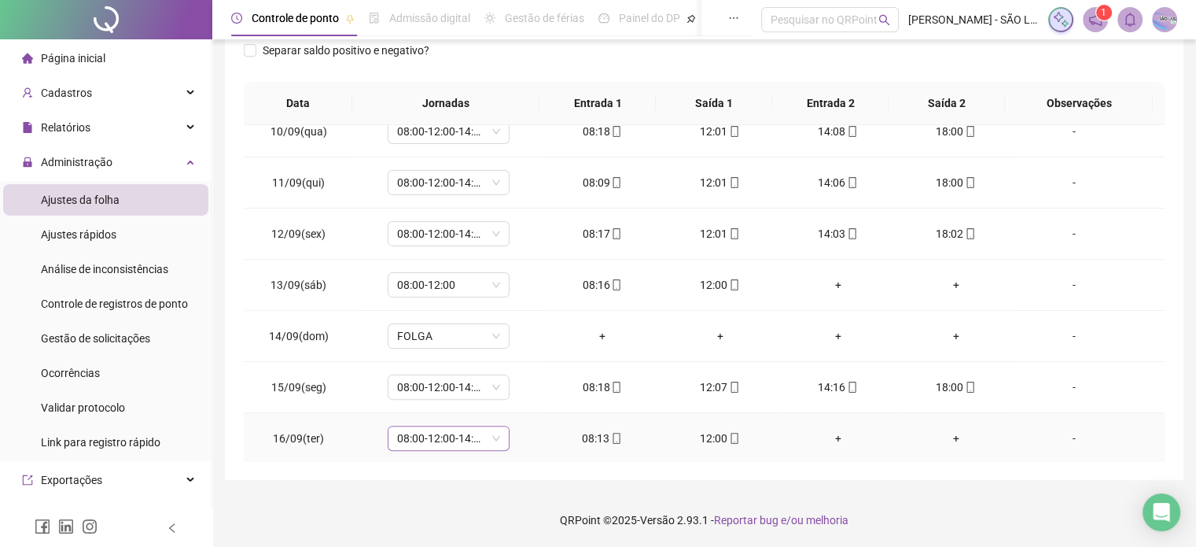
click at [494, 431] on span "08:00-12:00-14:00-18:00" at bounding box center [448, 438] width 103 height 24
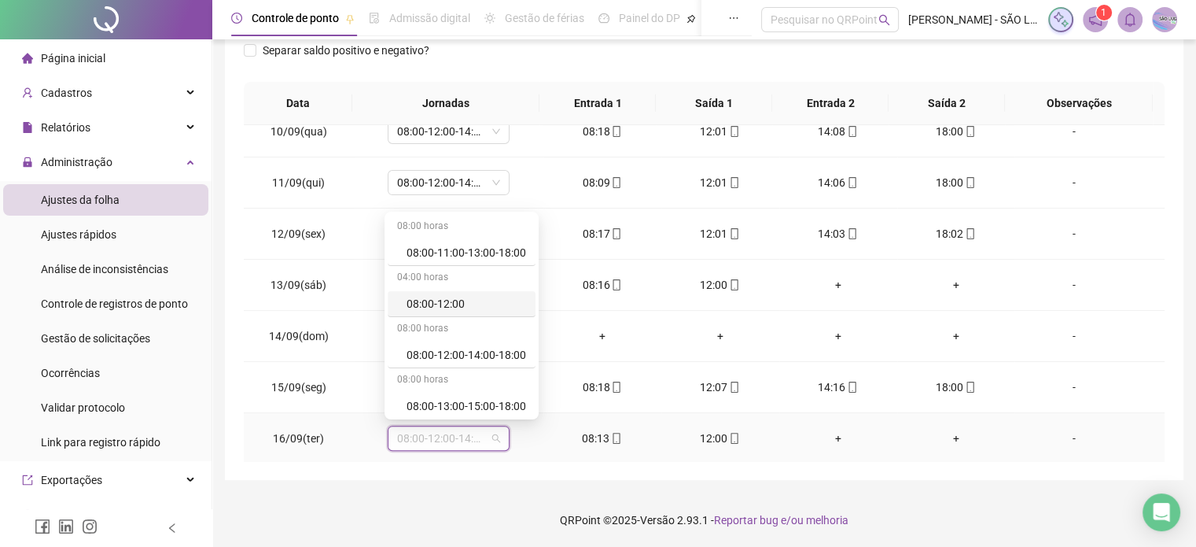
click at [446, 306] on div "08:00-12:00" at bounding box center [467, 303] width 120 height 17
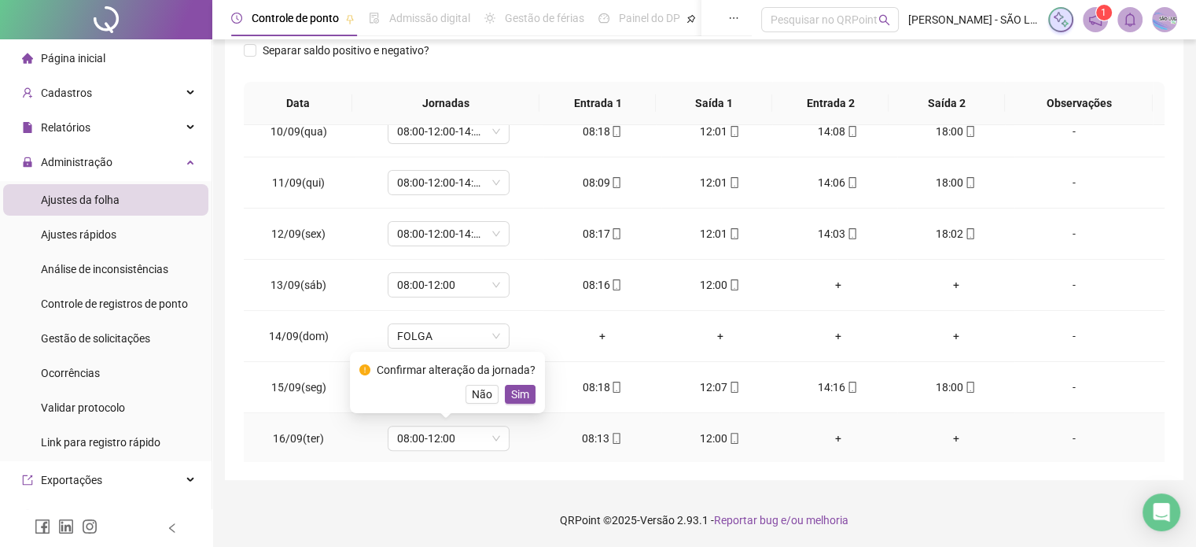
click at [518, 389] on span "Sim" at bounding box center [520, 393] width 18 height 17
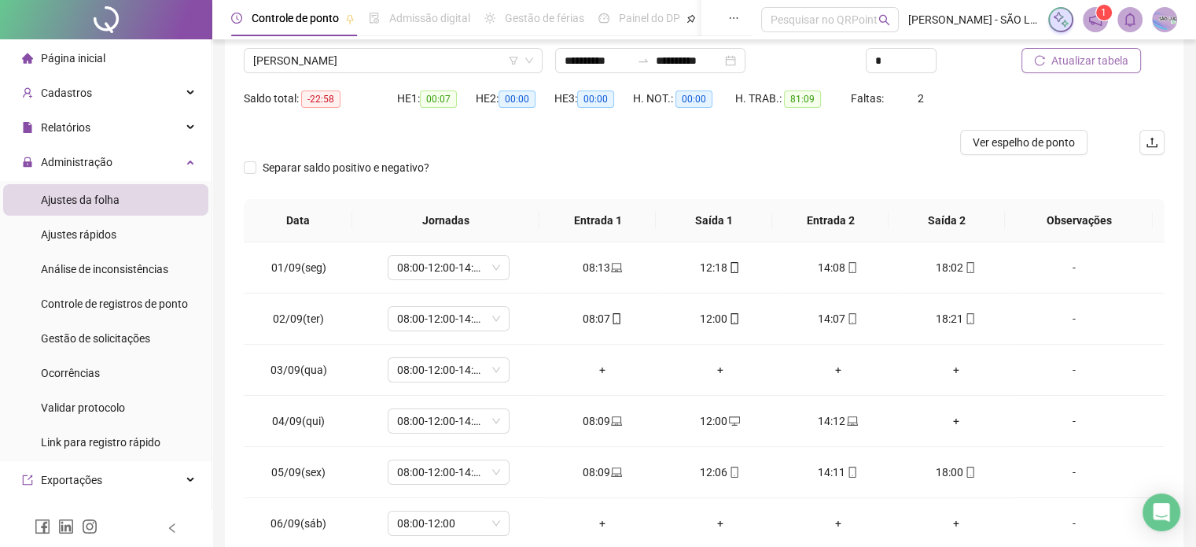
scroll to position [0, 0]
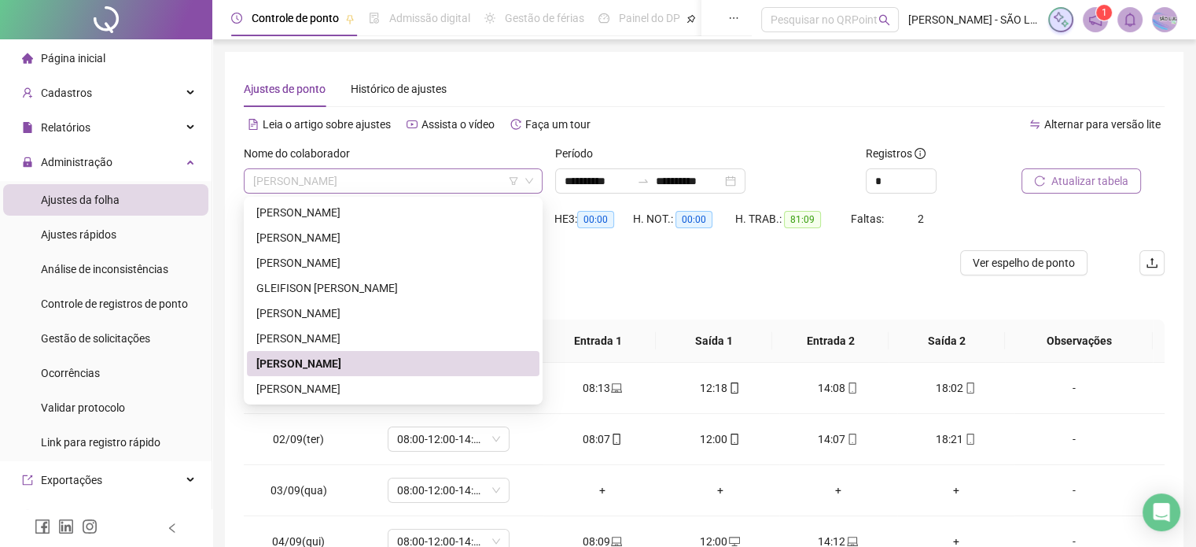
click at [448, 169] on span "[PERSON_NAME]" at bounding box center [393, 181] width 280 height 24
click at [334, 392] on div "[PERSON_NAME]" at bounding box center [393, 388] width 274 height 17
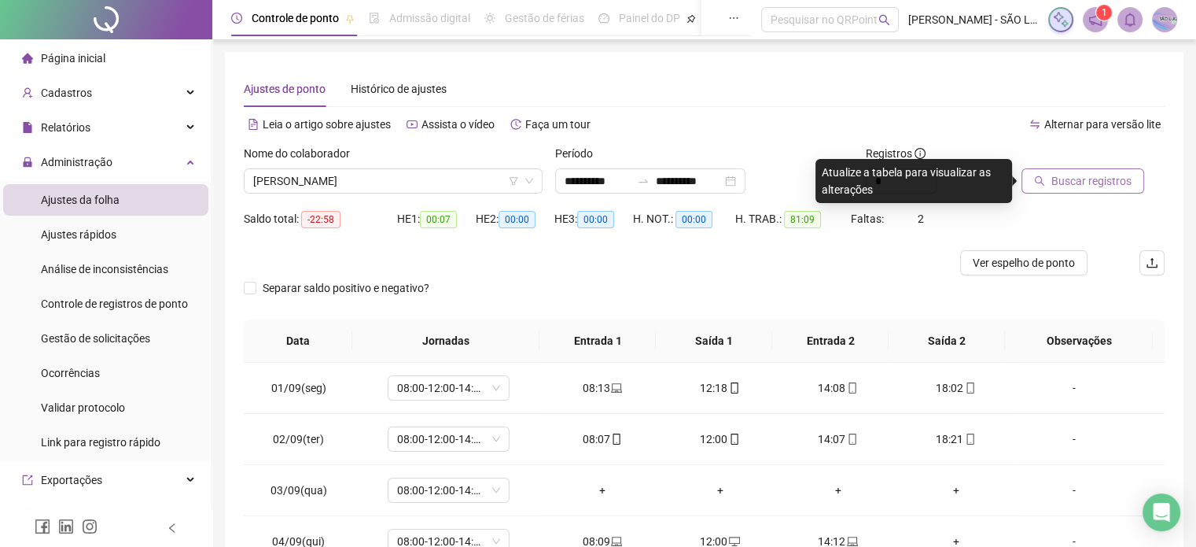
click at [1062, 190] on button "Buscar registros" at bounding box center [1083, 180] width 123 height 25
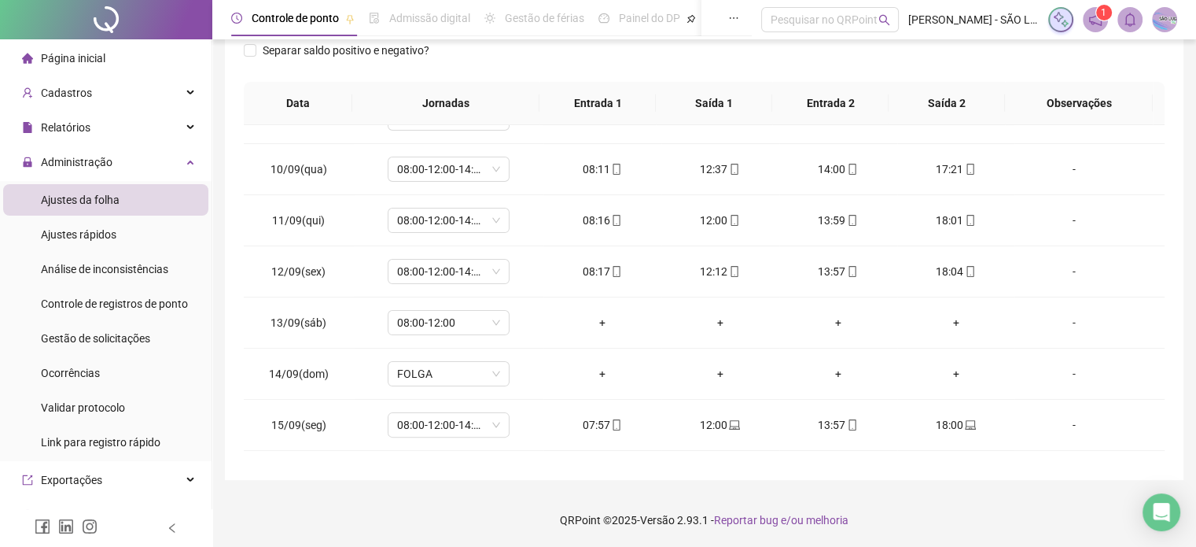
scroll to position [479, 0]
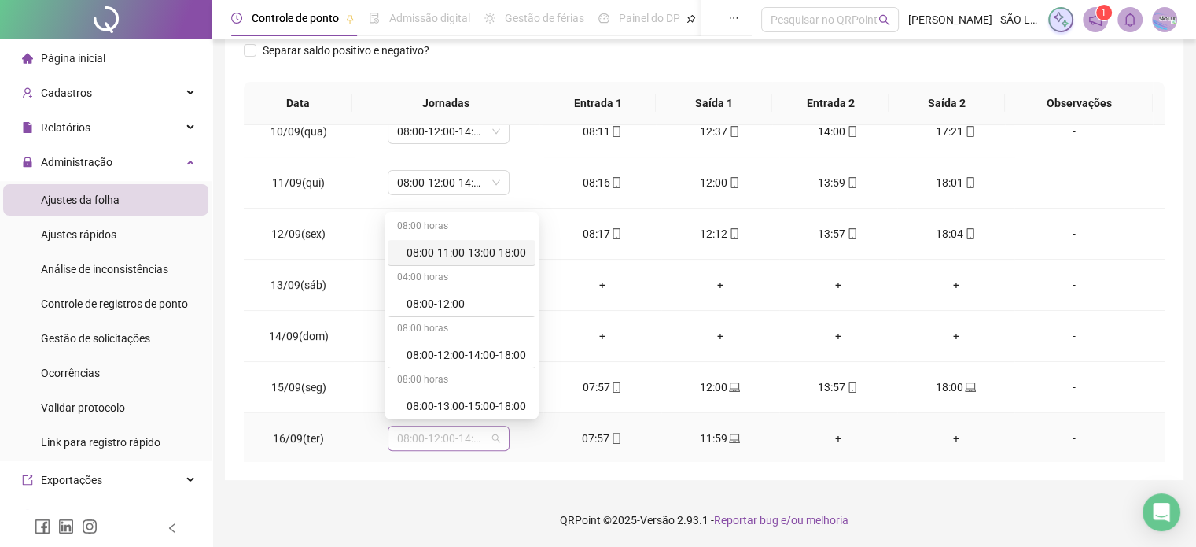
click at [488, 433] on span "08:00-12:00-14:00-18:00" at bounding box center [448, 438] width 103 height 24
click at [457, 301] on div "08:00-12:00" at bounding box center [467, 303] width 120 height 17
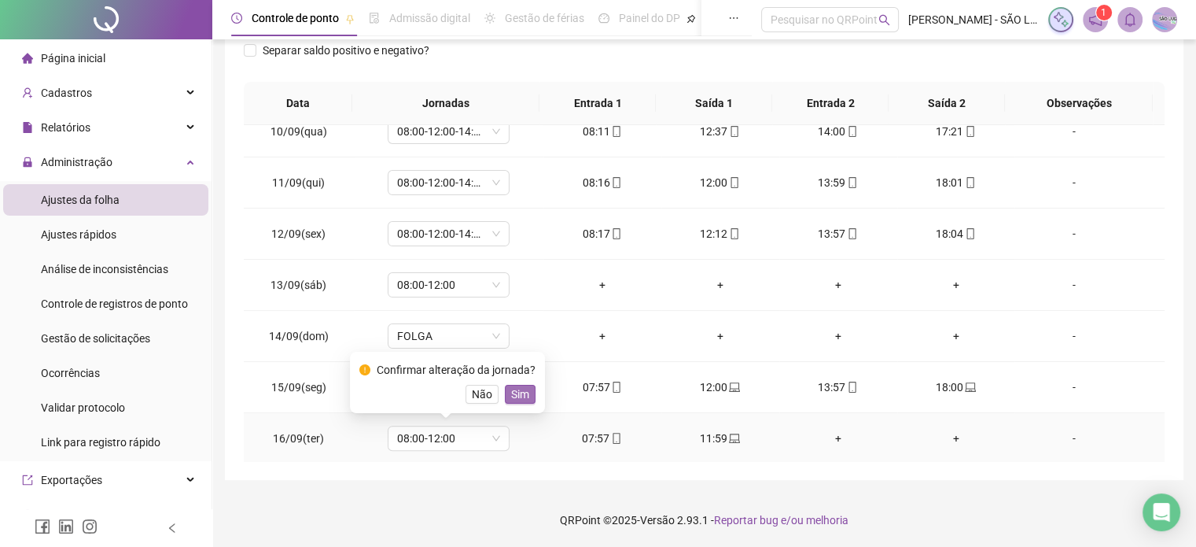
click at [514, 385] on button "Sim" at bounding box center [520, 394] width 31 height 19
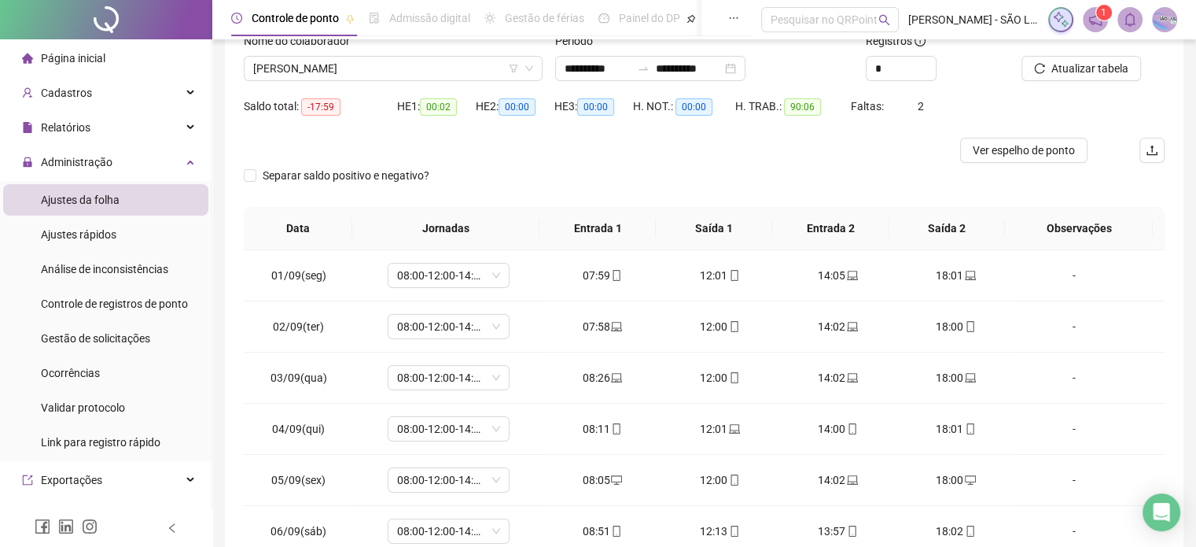
scroll to position [0, 0]
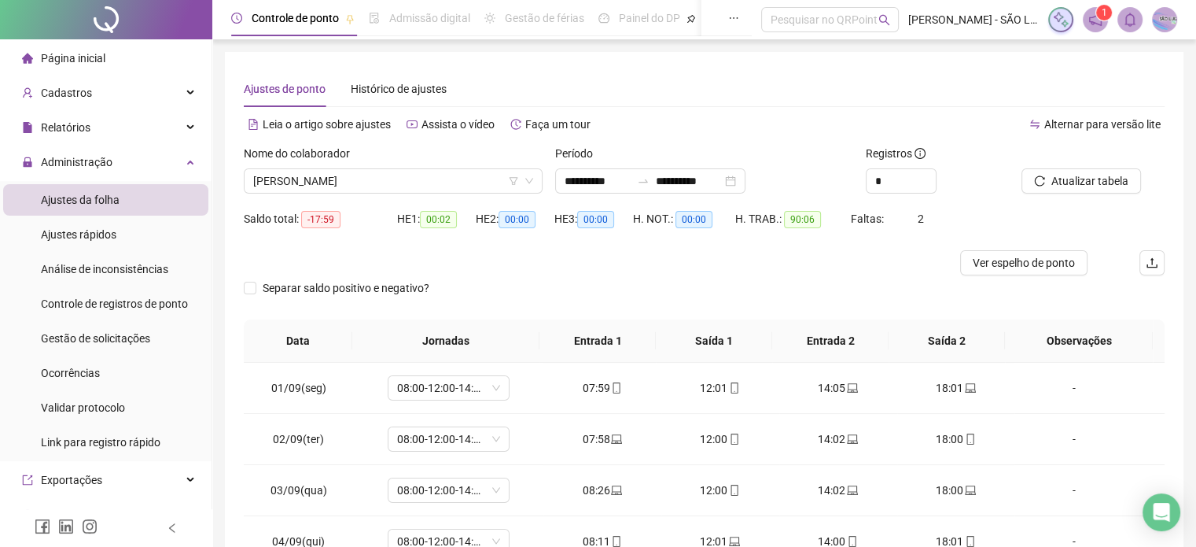
click at [481, 166] on div "Nome do colaborador" at bounding box center [393, 157] width 299 height 24
click at [492, 176] on span "[PERSON_NAME]" at bounding box center [393, 181] width 280 height 24
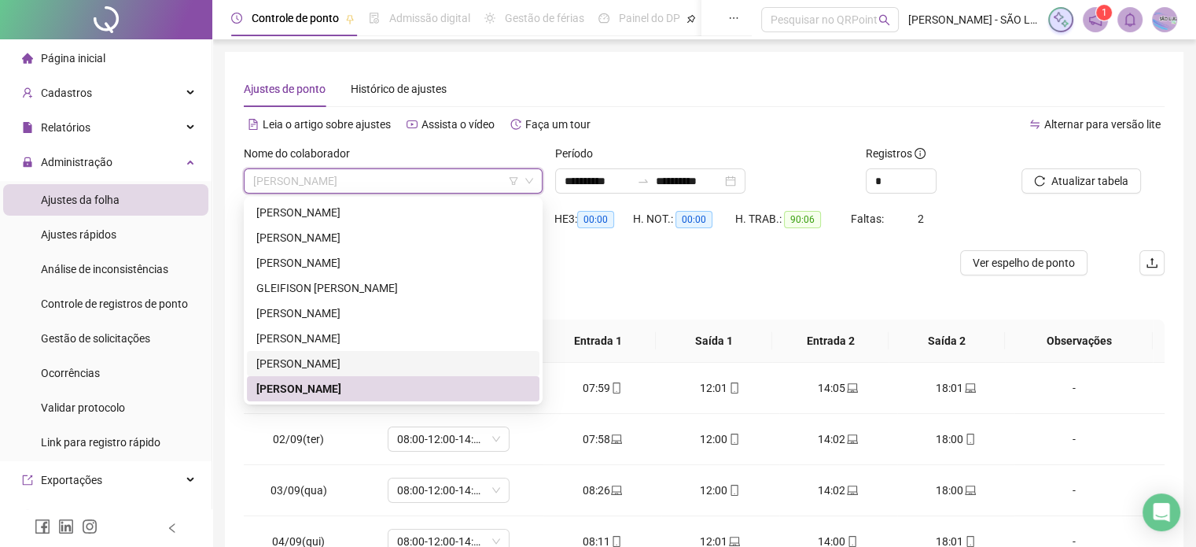
click at [388, 357] on div "[PERSON_NAME]" at bounding box center [393, 363] width 274 height 17
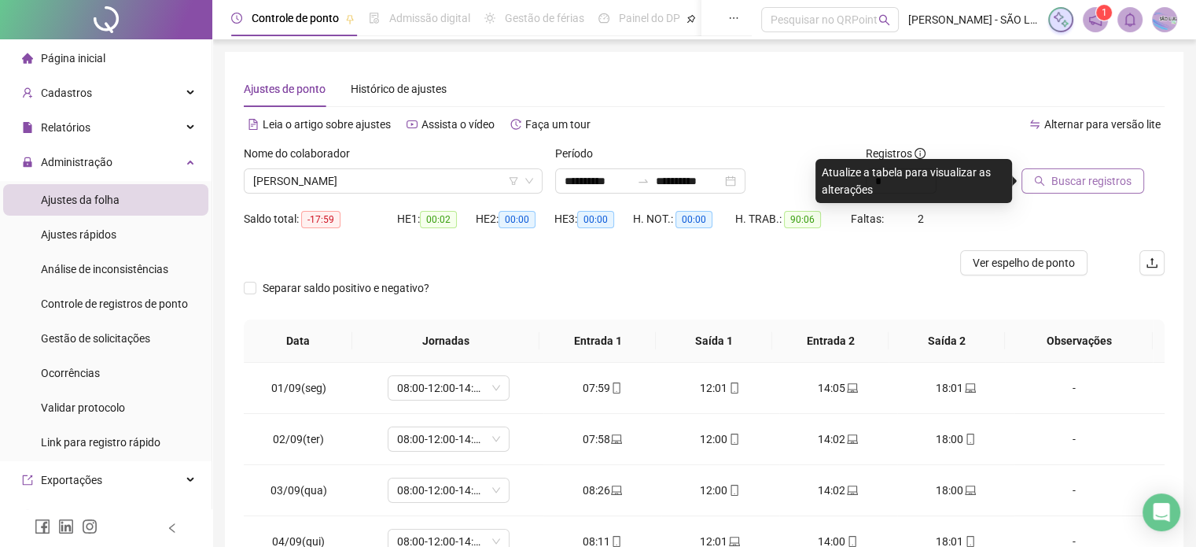
click at [1071, 179] on span "Buscar registros" at bounding box center [1092, 180] width 80 height 17
